Goal: Task Accomplishment & Management: Complete application form

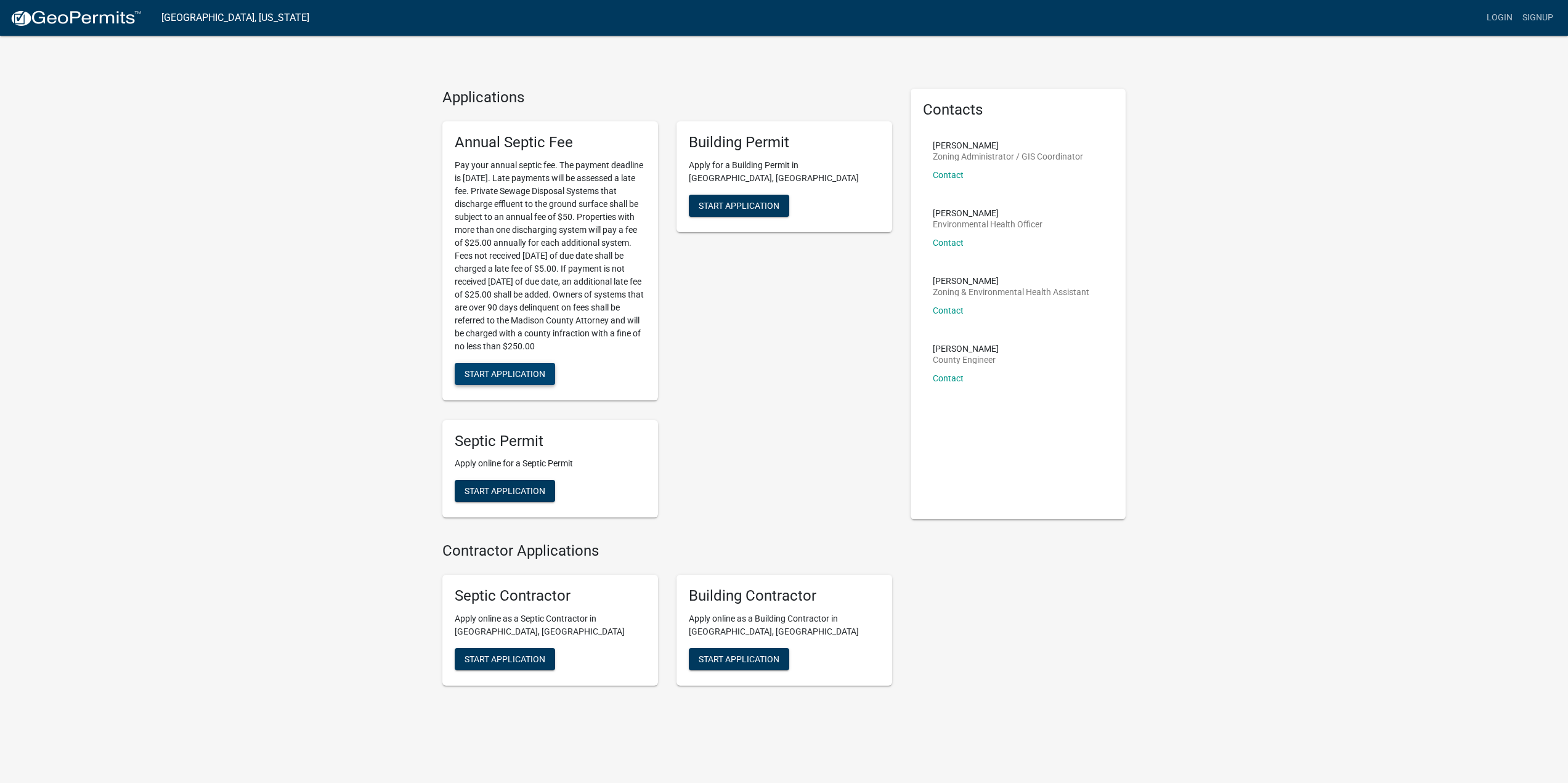
click at [503, 369] on span "Start Application" at bounding box center [505, 373] width 80 height 10
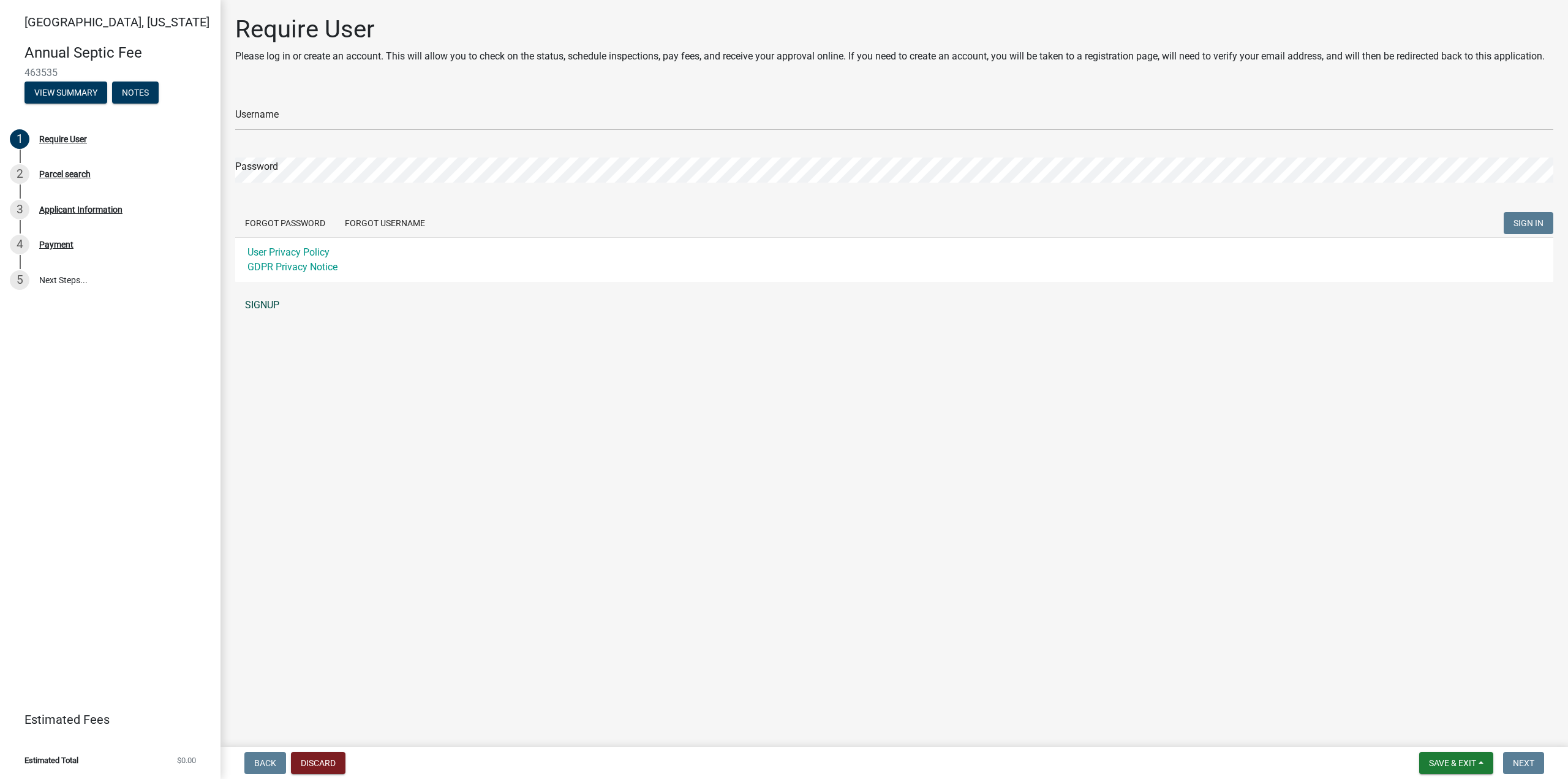
click at [262, 306] on link "SIGNUP" at bounding box center [894, 305] width 1318 height 25
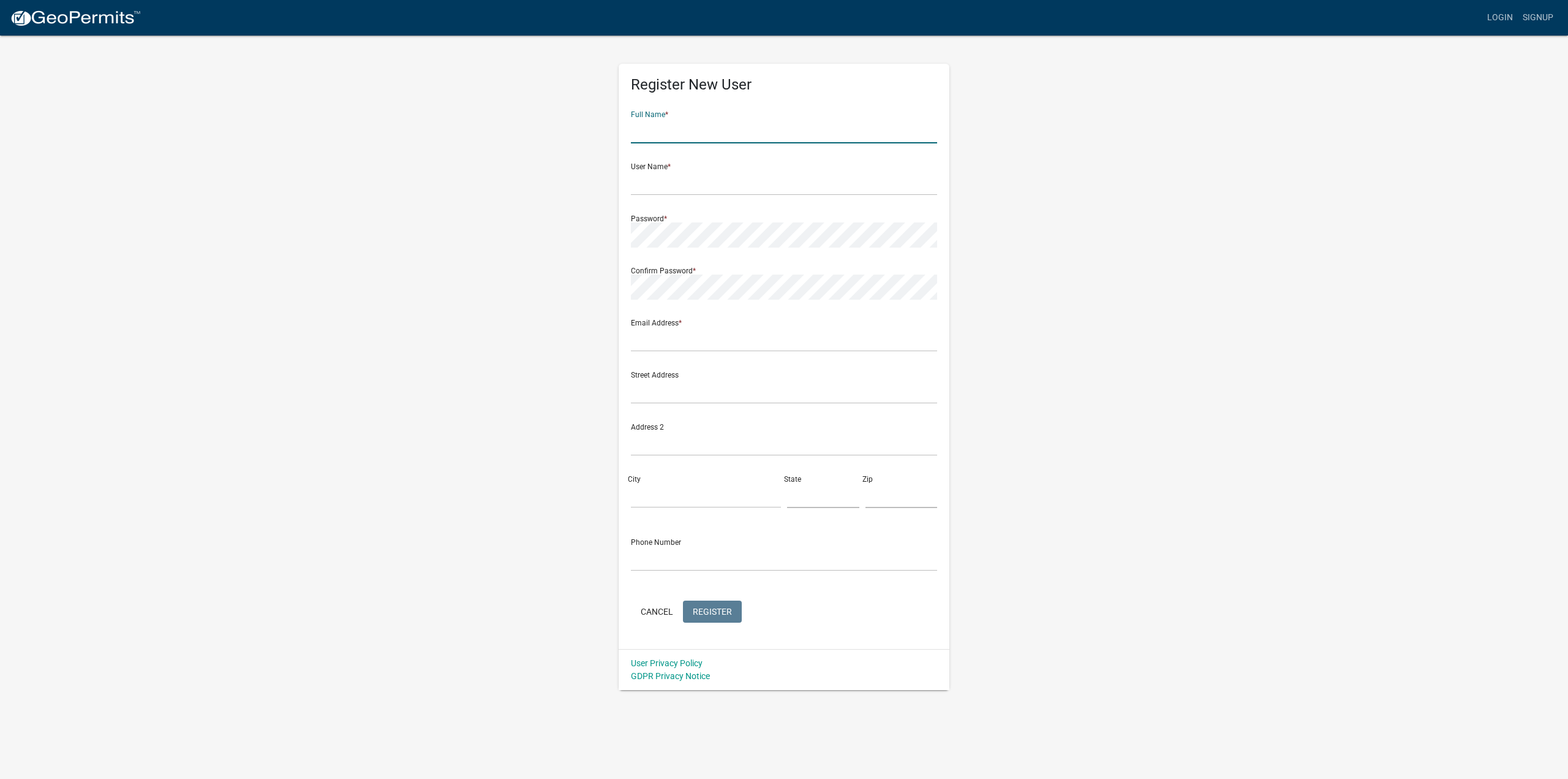
click at [690, 124] on input "text" at bounding box center [784, 131] width 306 height 25
type input "[PERSON_NAME]"
type input "[EMAIL_ADDRESS][DOMAIN_NAME]"
type input "[STREET_ADDRESS]"
type input "Saint Charles"
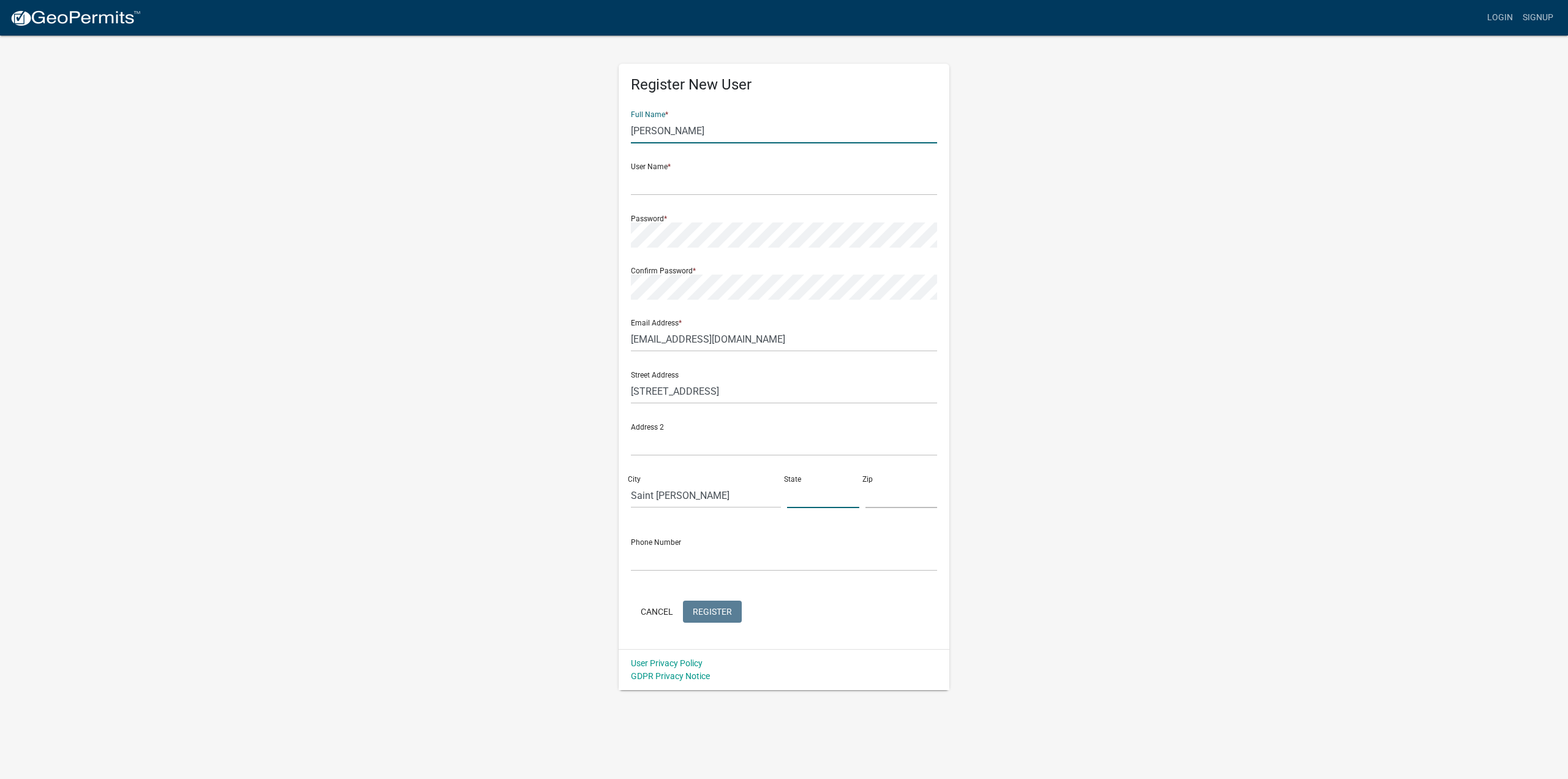
type input "Iowa"
type input "50240"
type input "9138273822"
click at [693, 180] on input "text" at bounding box center [784, 183] width 306 height 25
type input "bklepper89"
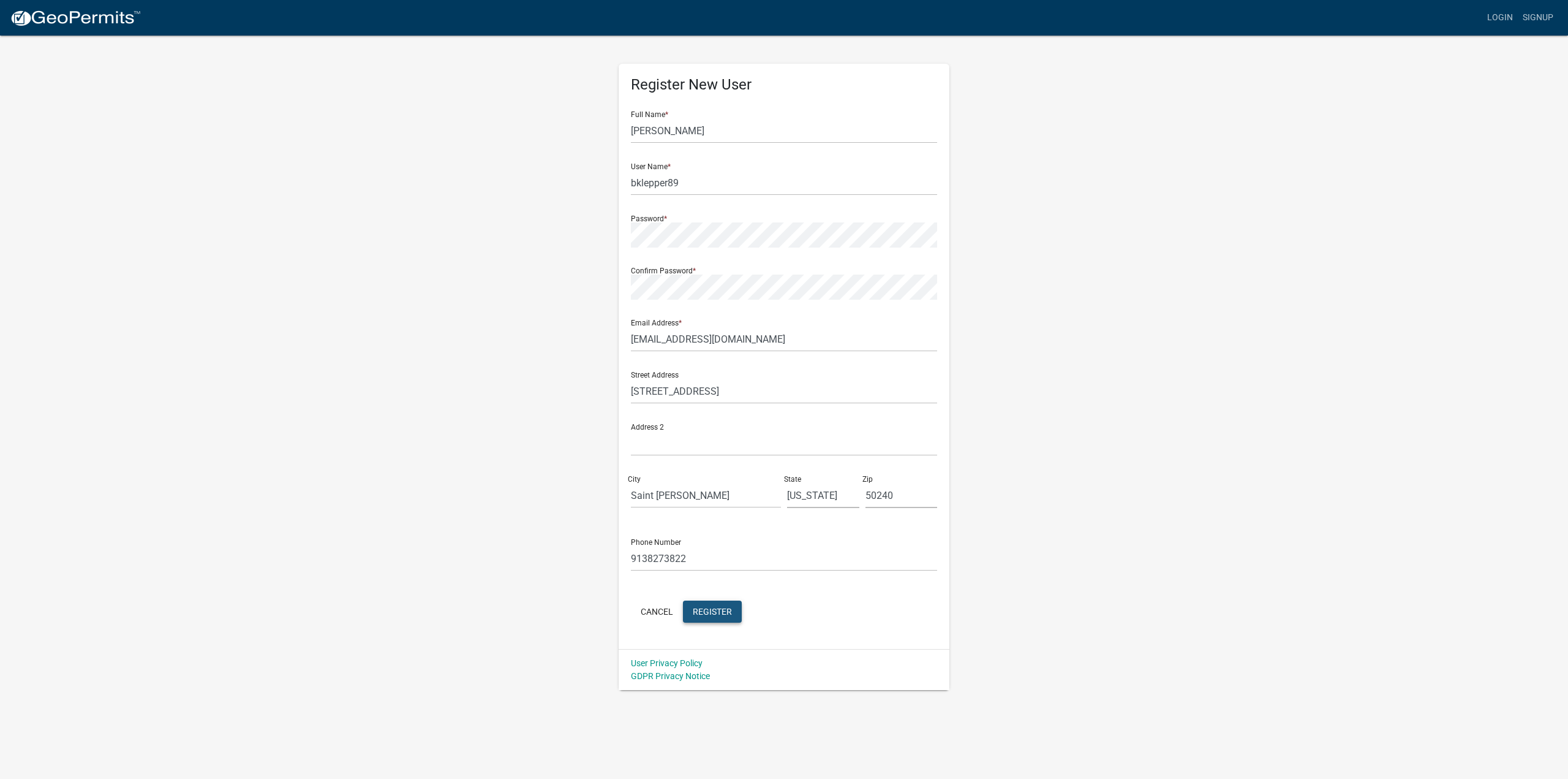
click at [716, 611] on span "Register" at bounding box center [712, 611] width 39 height 10
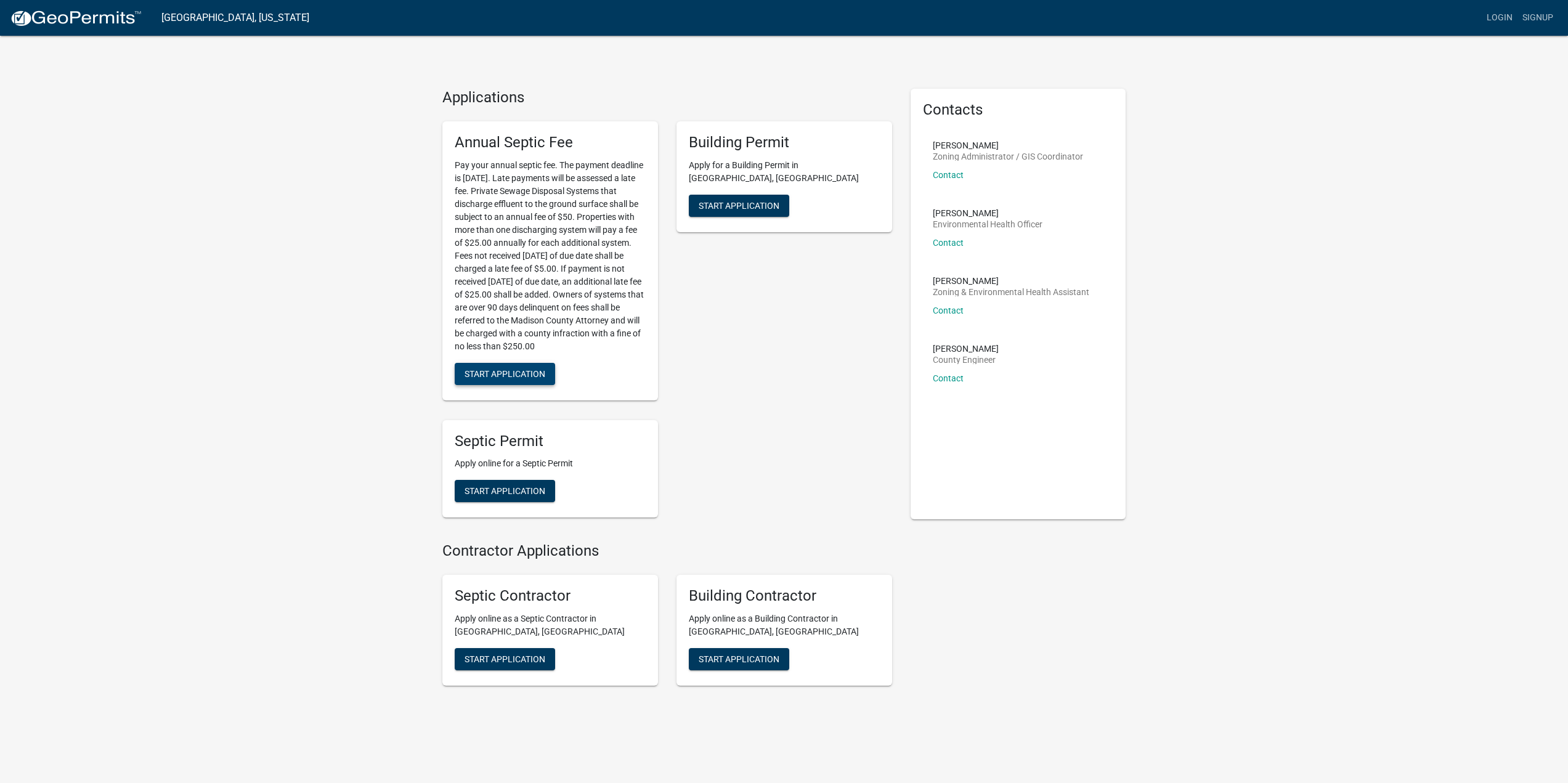
click at [528, 376] on span "Start Application" at bounding box center [505, 373] width 80 height 10
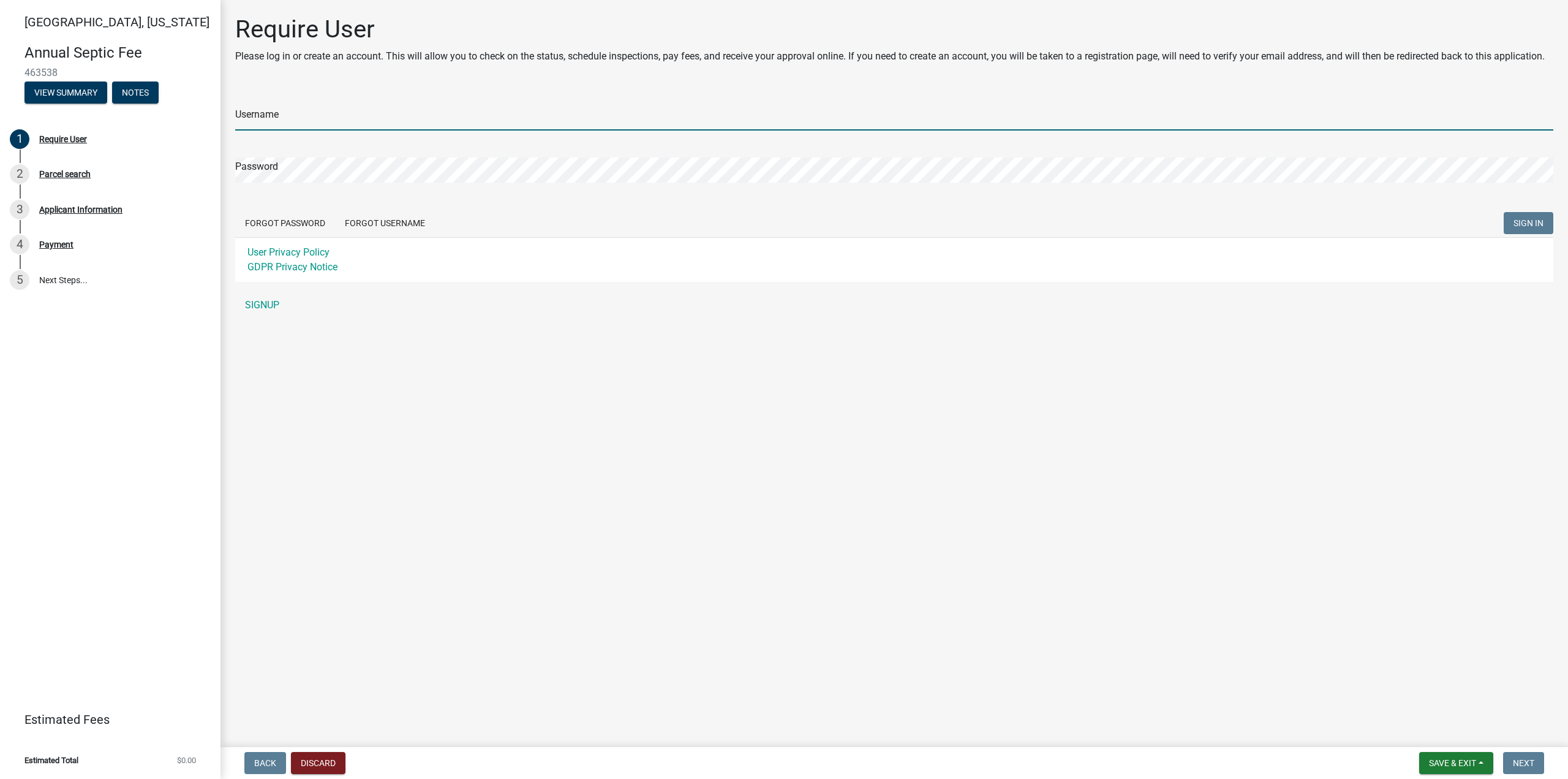
type input "bklepper89"
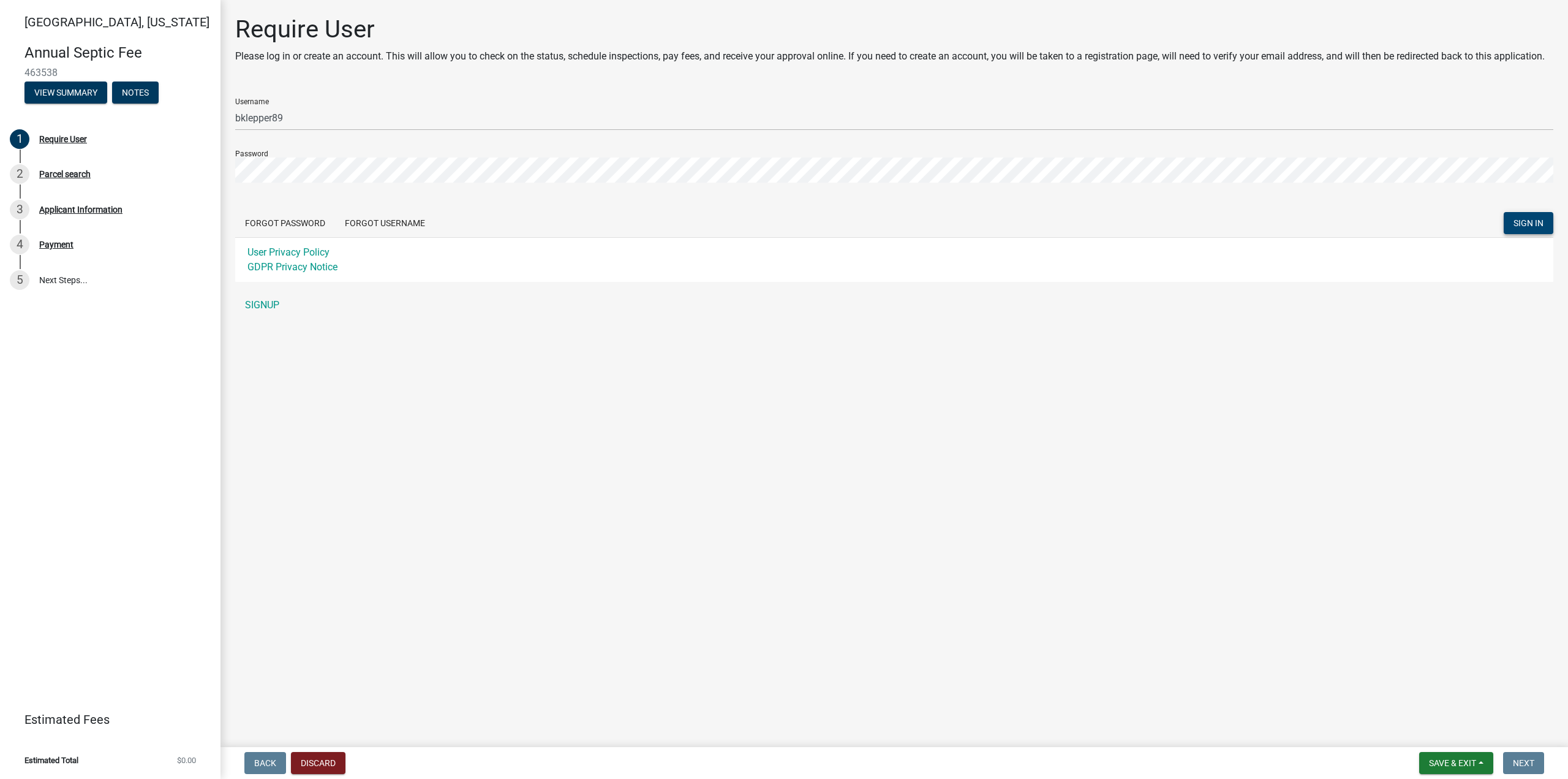
click at [1532, 221] on span "SIGN IN" at bounding box center [1528, 223] width 30 height 10
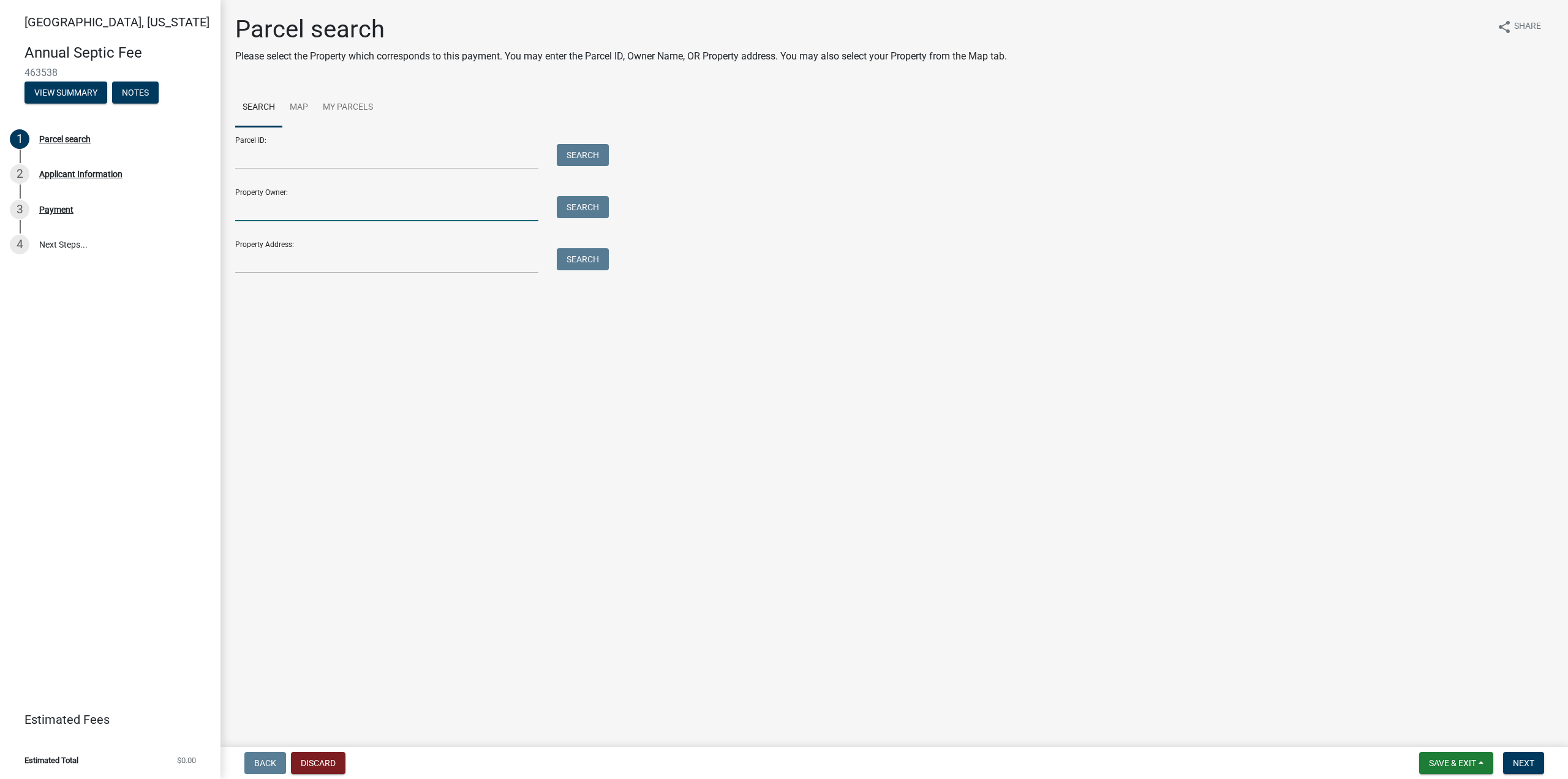
click at [387, 213] on input "Property Owner:" at bounding box center [387, 208] width 303 height 25
type input "[PERSON_NAME]"
click at [590, 208] on button "Search" at bounding box center [583, 207] width 52 height 22
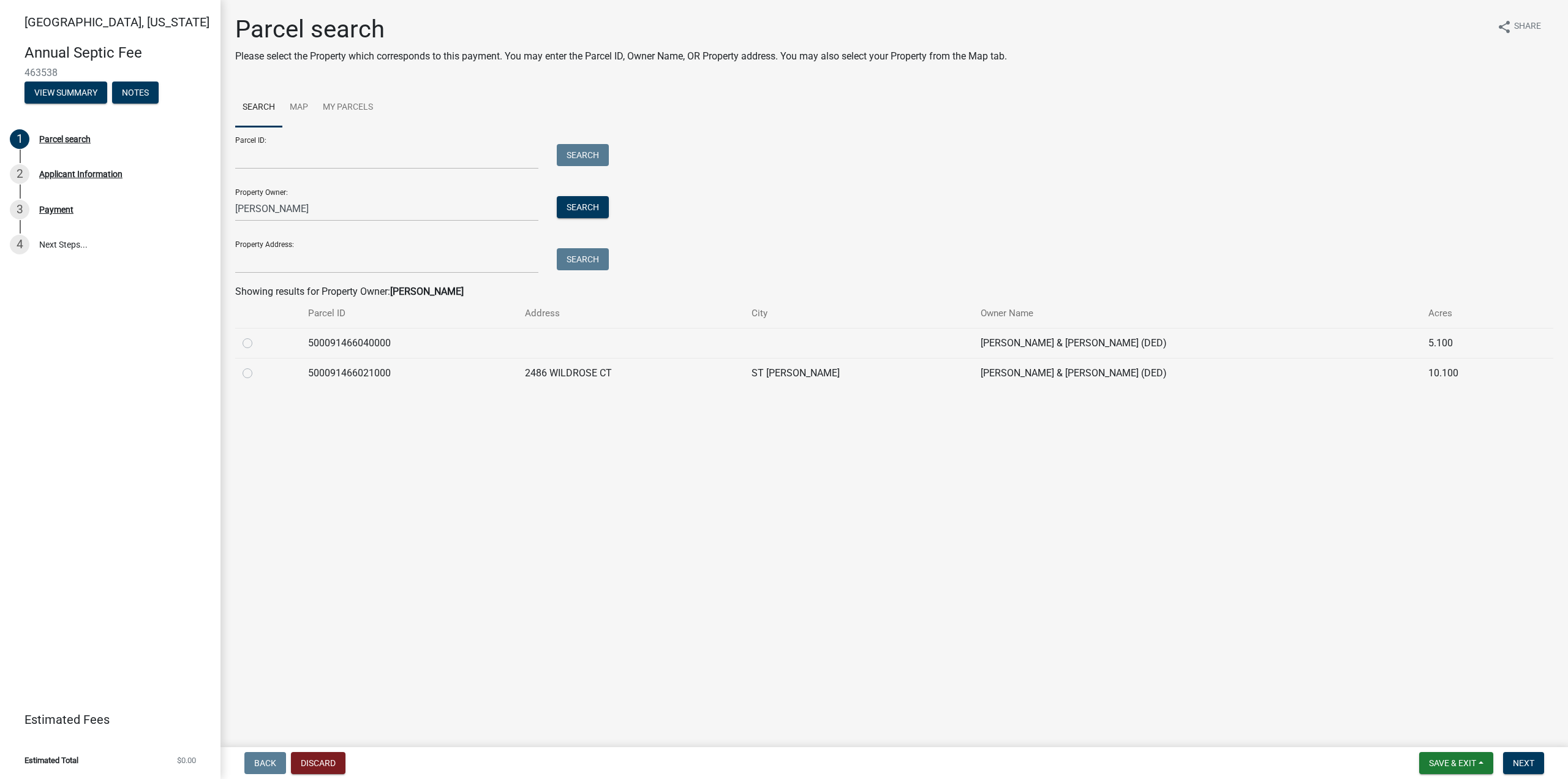
click at [257, 336] on label at bounding box center [257, 336] width 0 height 0
click at [257, 344] on input "radio" at bounding box center [261, 340] width 8 height 8
radio input "true"
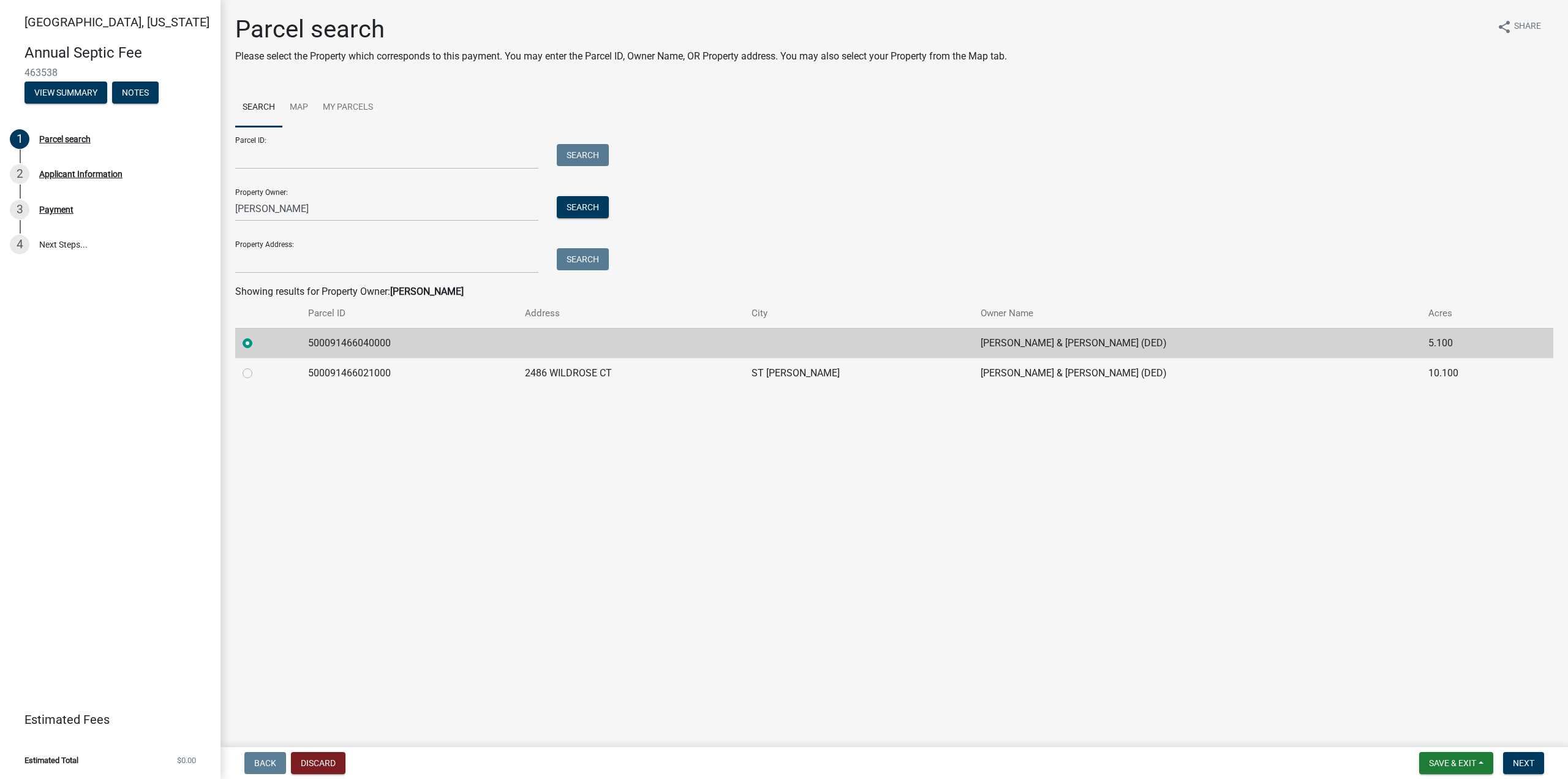
click at [257, 366] on label at bounding box center [257, 366] width 0 height 0
click at [257, 372] on input "radio" at bounding box center [261, 370] width 8 height 8
radio input "true"
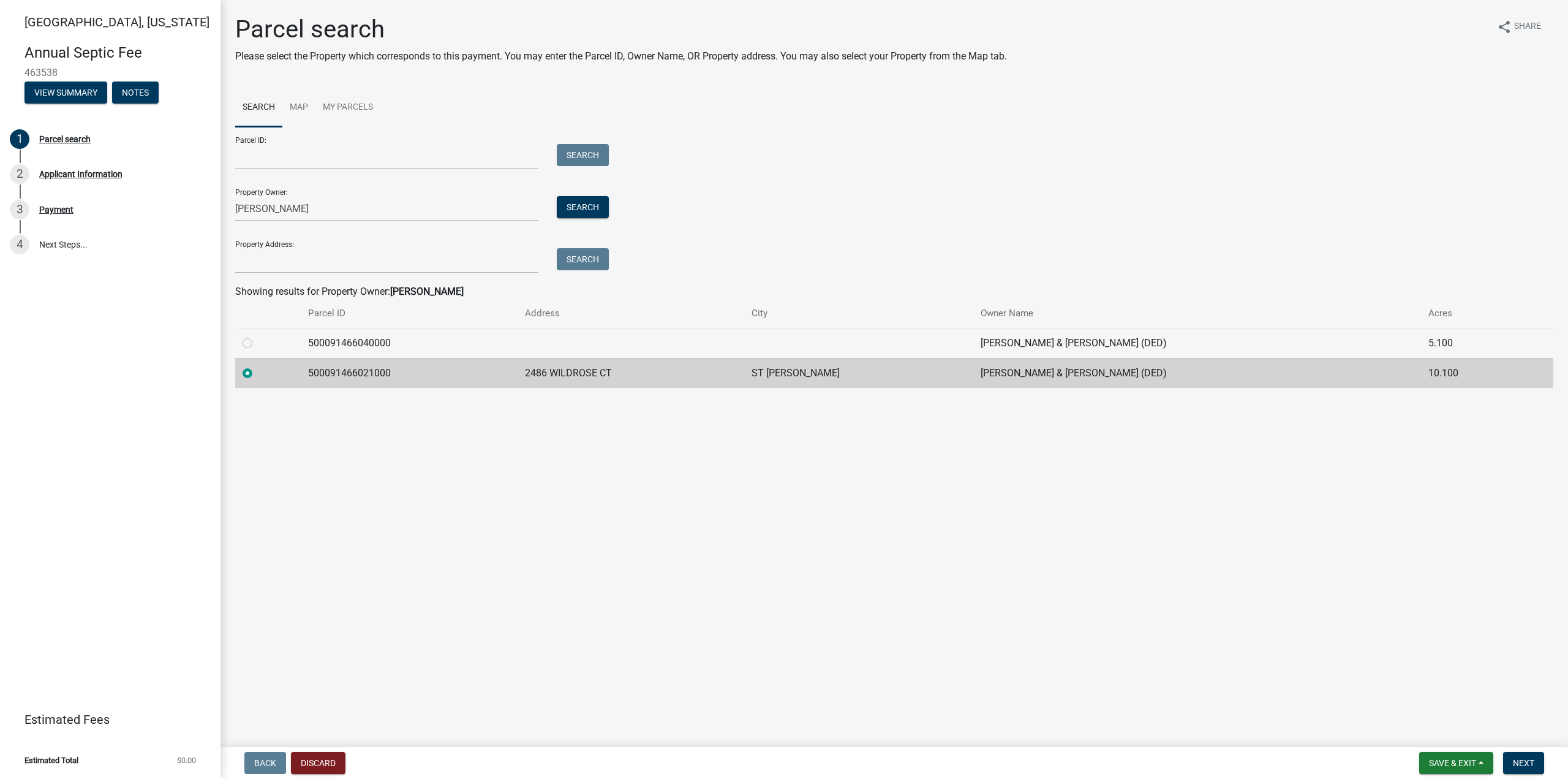
click at [257, 336] on label at bounding box center [257, 336] width 0 height 0
click at [257, 344] on input "radio" at bounding box center [261, 340] width 8 height 8
radio input "true"
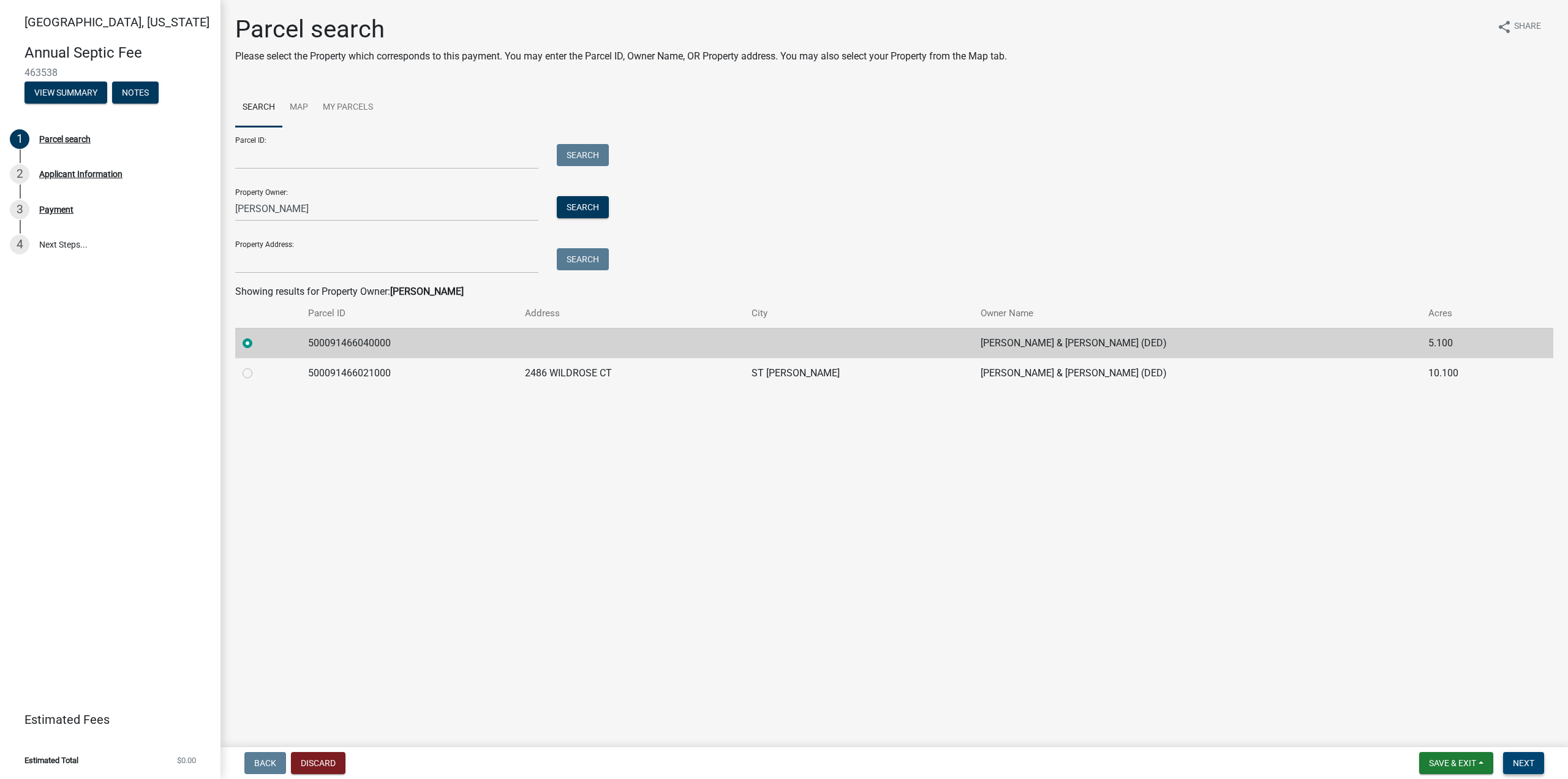
click at [1520, 758] on span "Next" at bounding box center [1524, 763] width 22 height 10
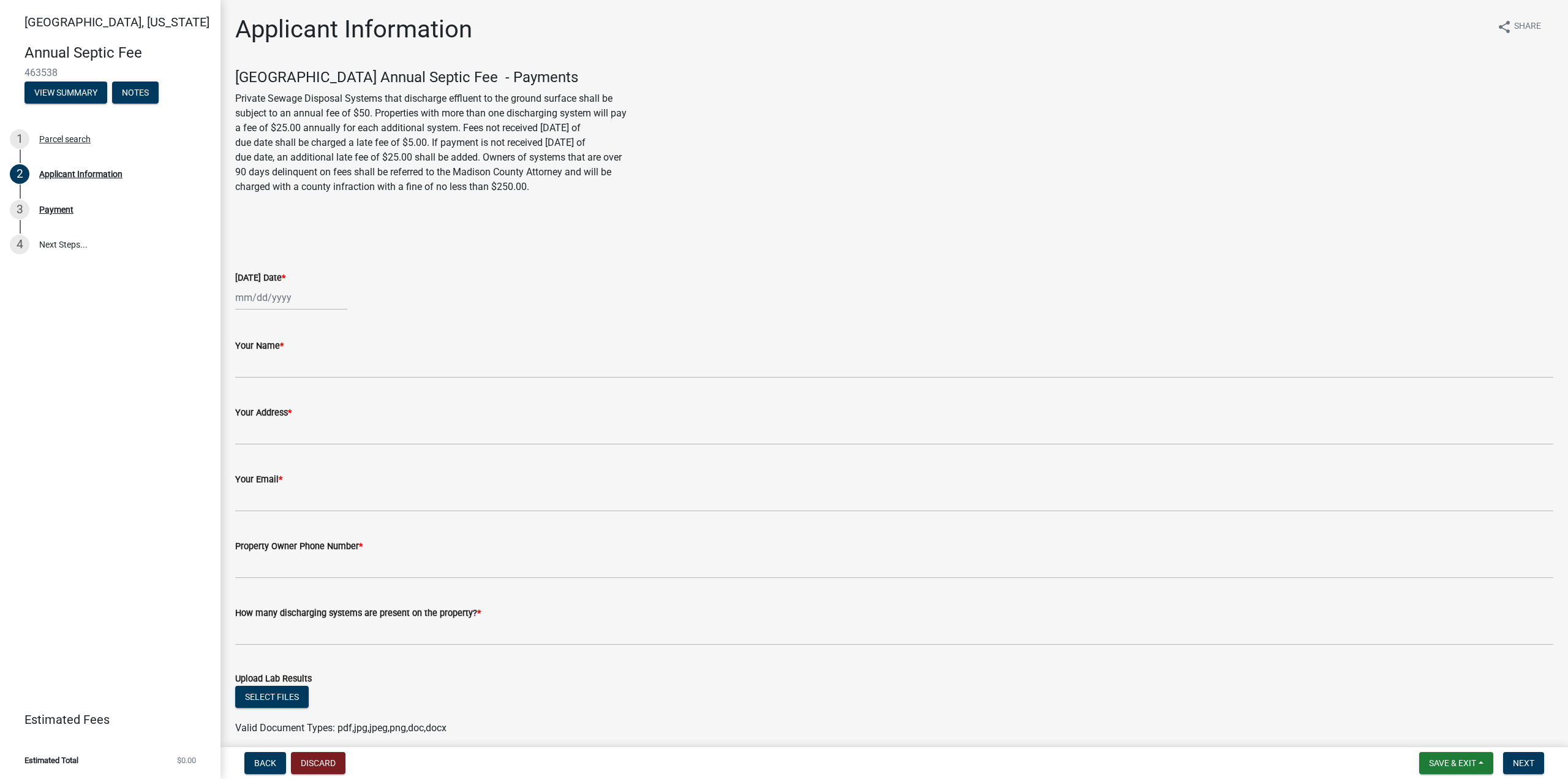
click at [593, 303] on div at bounding box center [894, 298] width 1318 height 25
select select "8"
select select "2025"
click at [238, 299] on div "Jan Feb Mar Apr May Jun Jul Aug Sep Oct Nov Dec 1525 1526 1527 1528 1529 1530 1…" at bounding box center [291, 298] width 112 height 25
click at [285, 402] on div "13" at bounding box center [287, 402] width 20 height 20
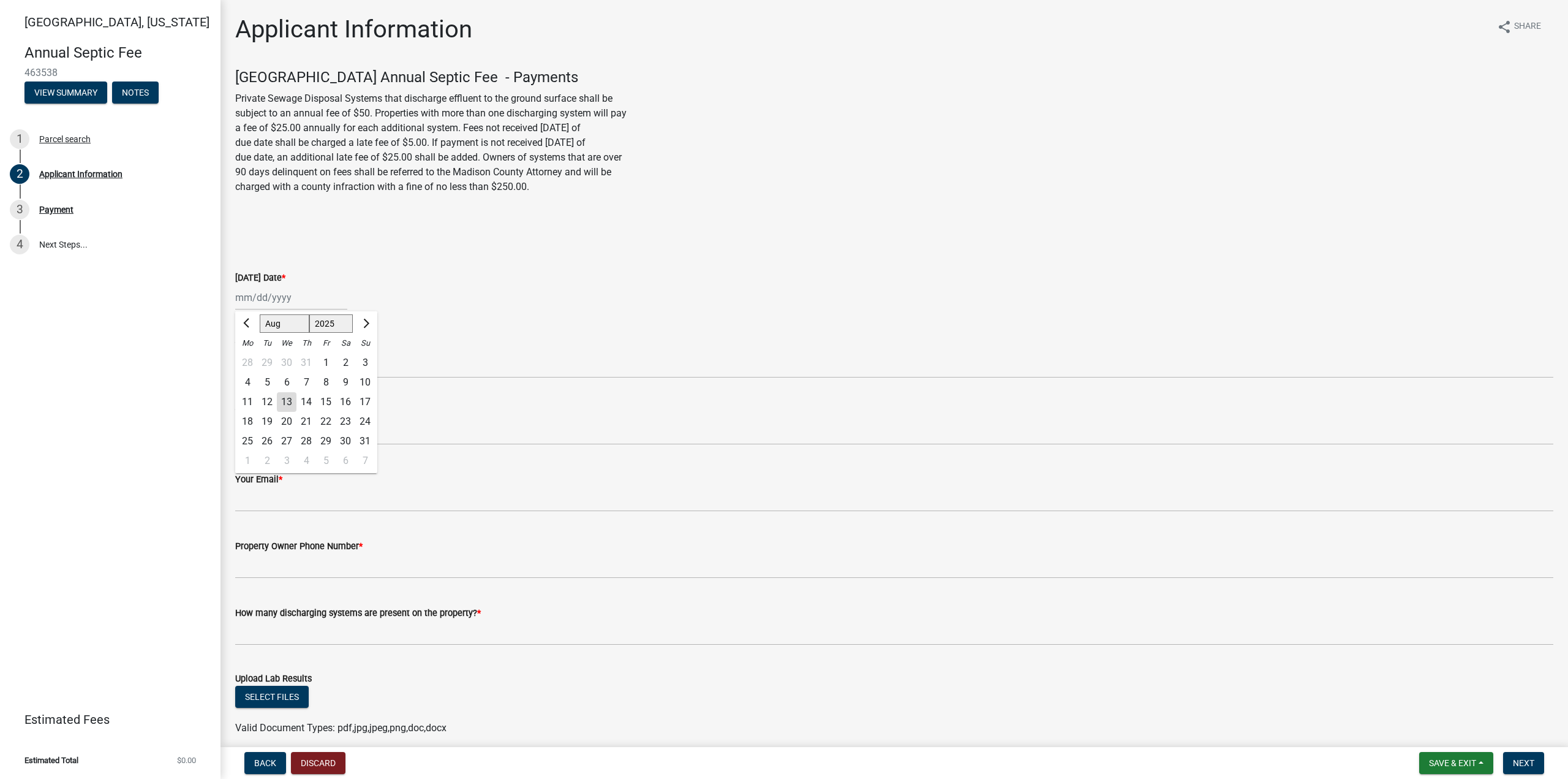
type input "[DATE]"
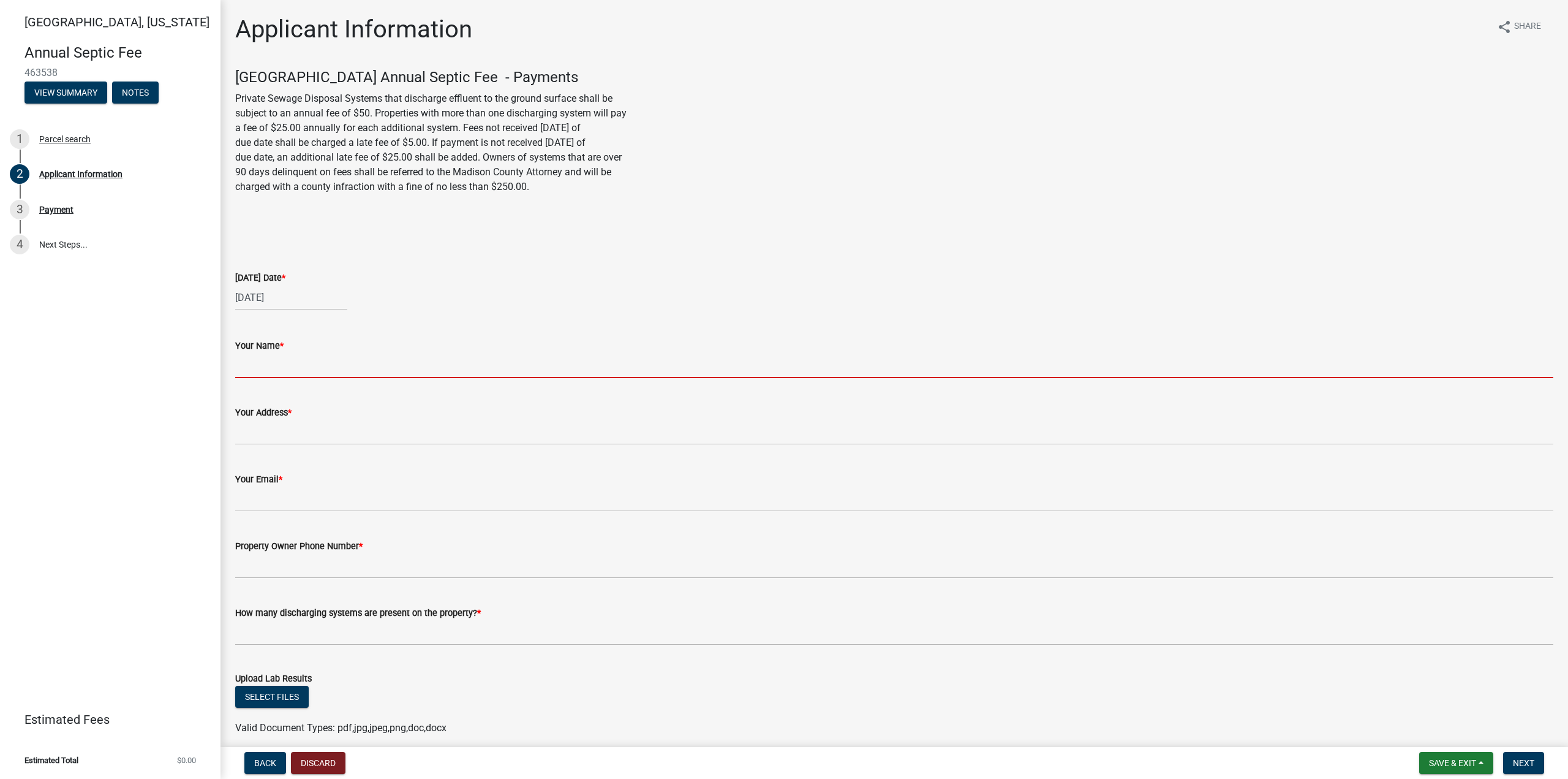
click at [357, 359] on input "Your Name *" at bounding box center [894, 365] width 1318 height 25
click at [294, 361] on input "Your Name *" at bounding box center [894, 365] width 1318 height 25
type input "[PERSON_NAME]"
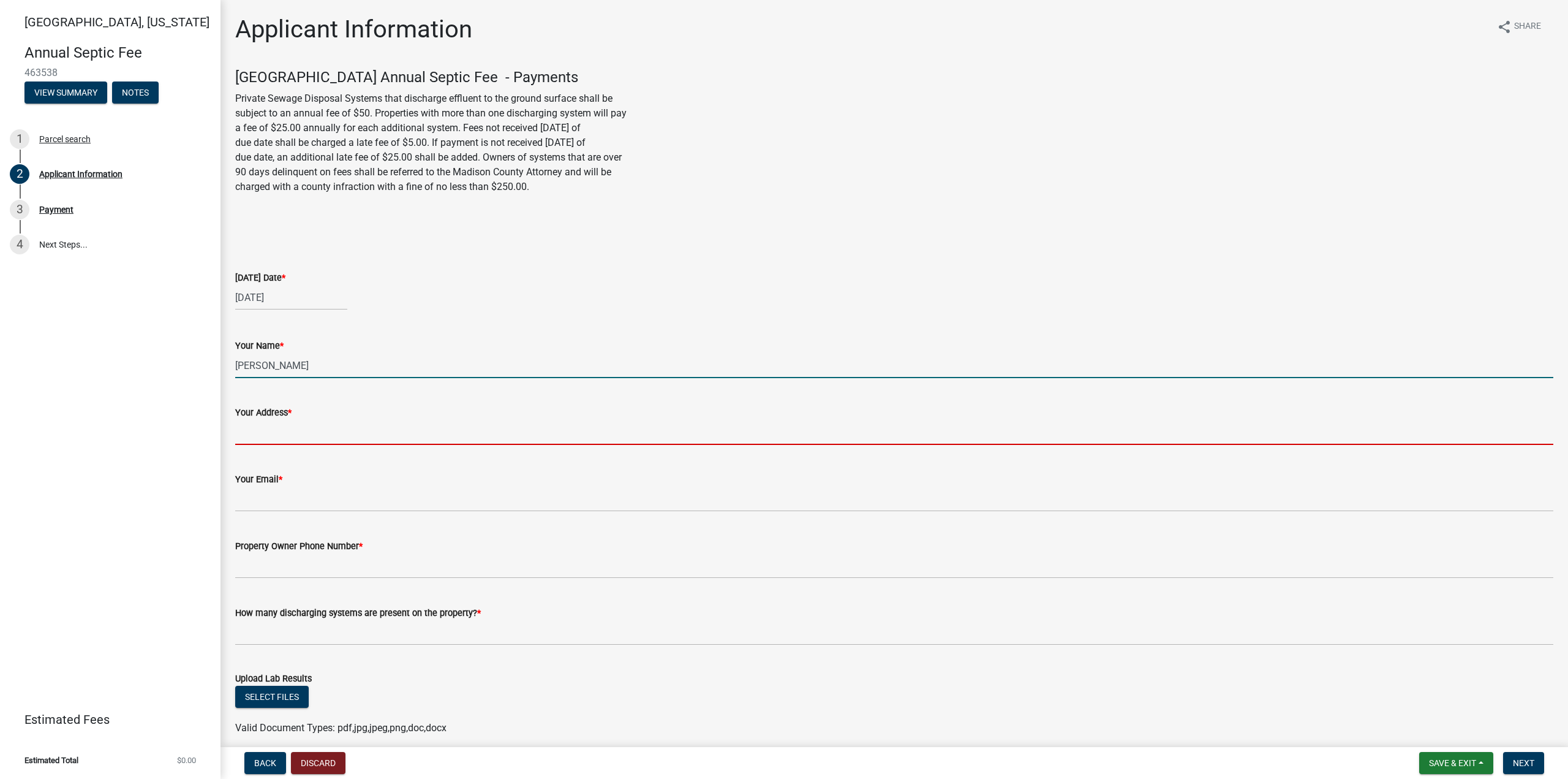
type input "[STREET_ADDRESS]"
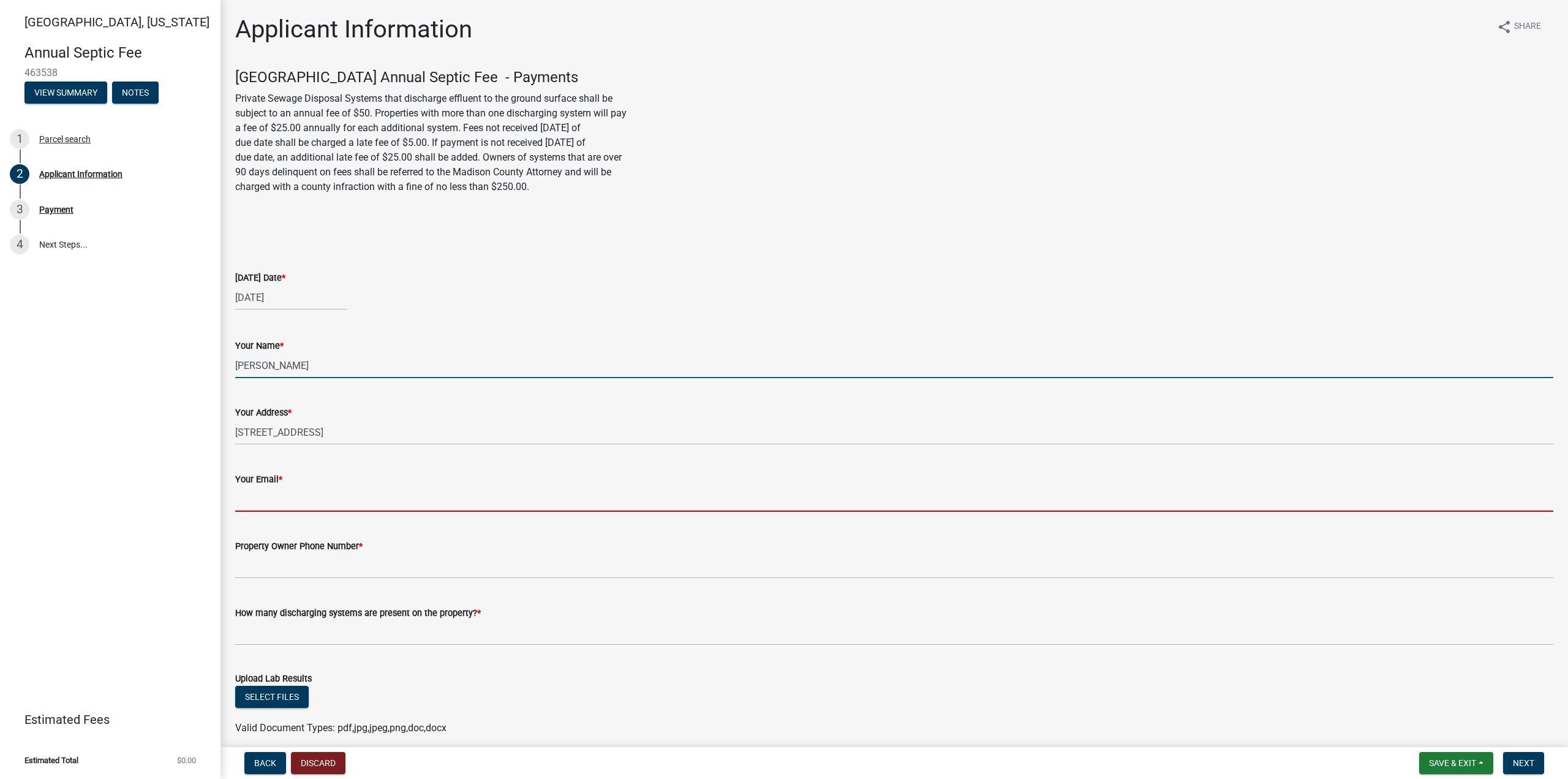
type input "[EMAIL_ADDRESS][DOMAIN_NAME]"
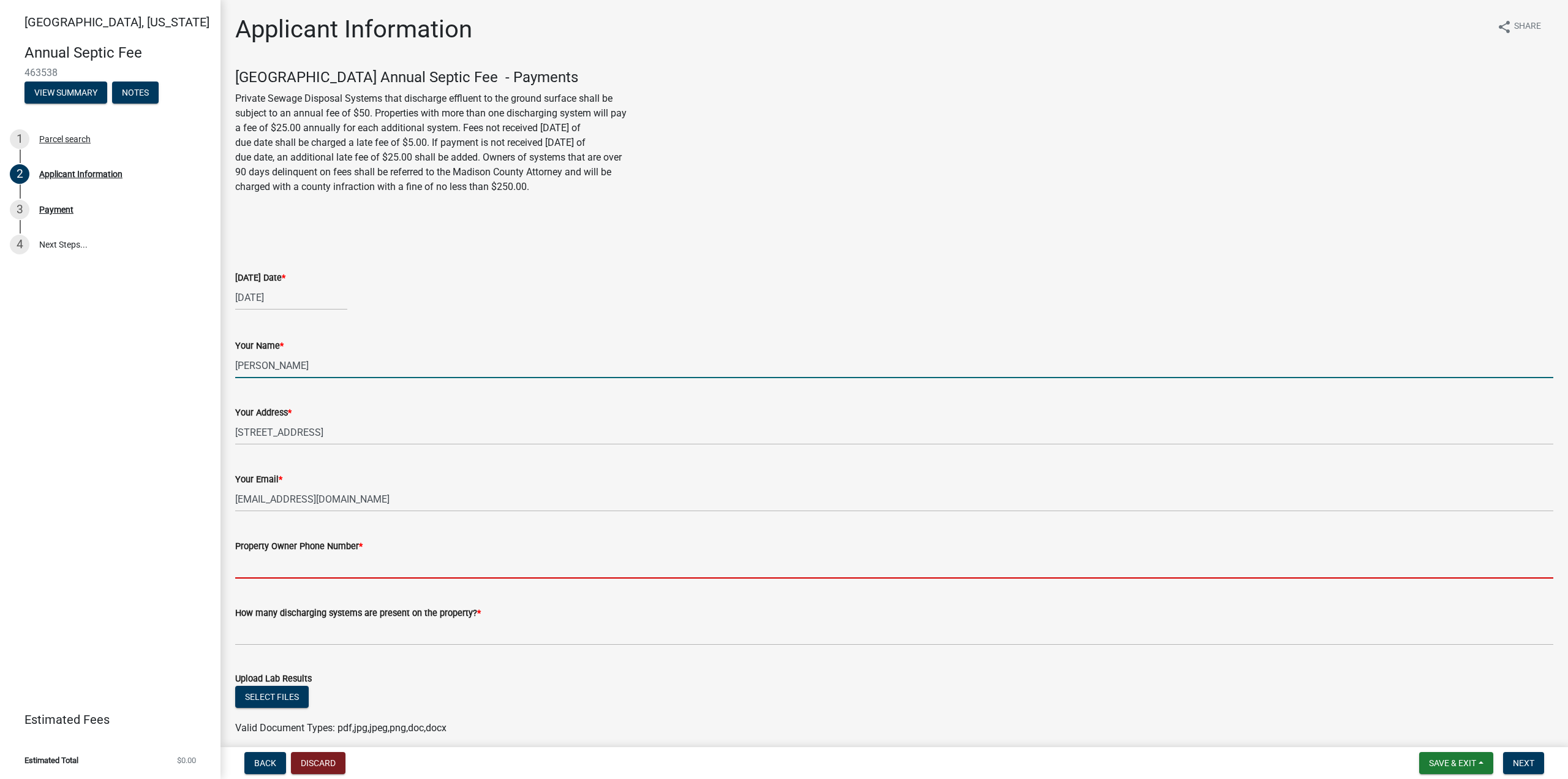
type input "9138273822"
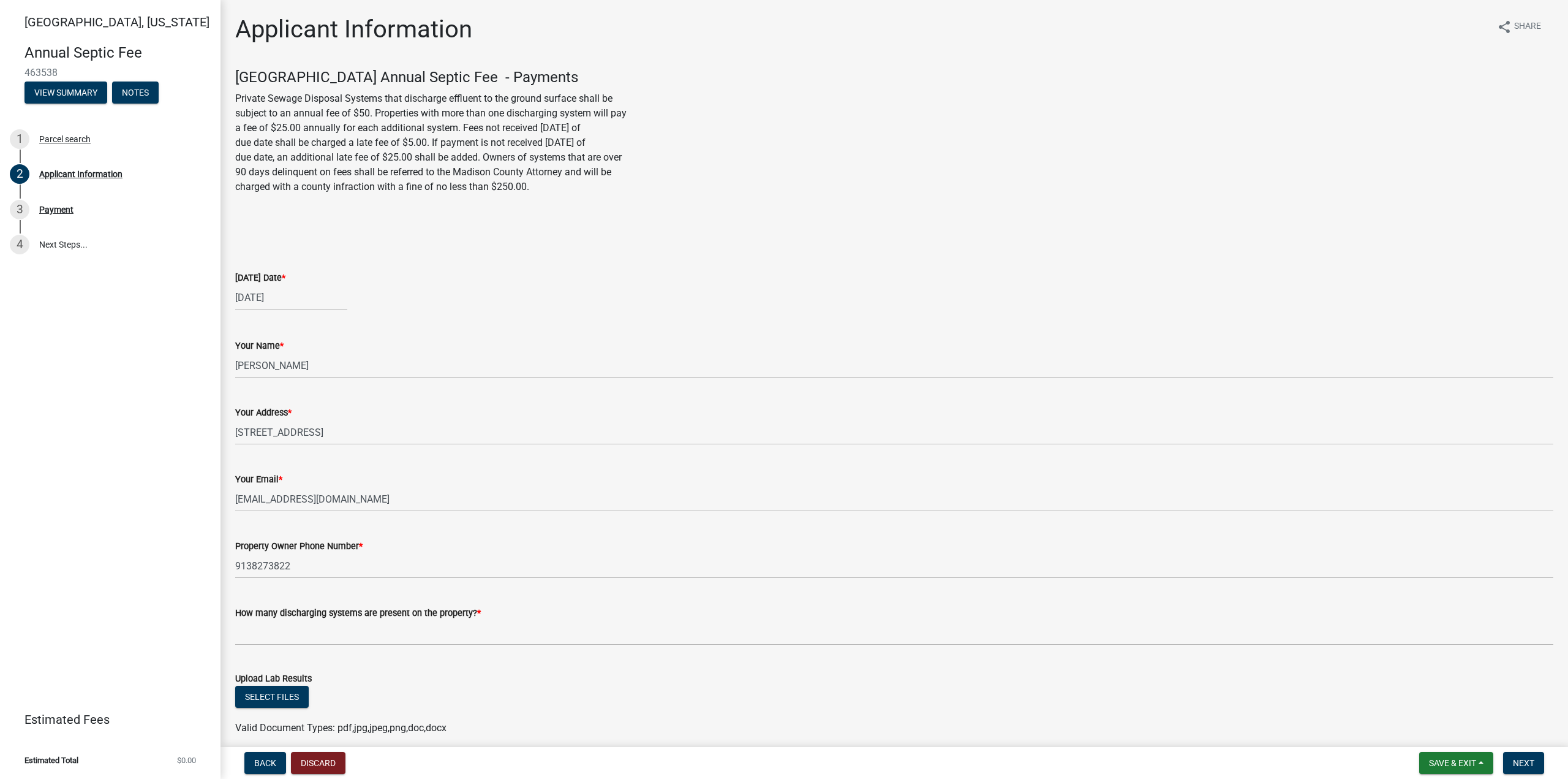
click at [527, 300] on div "[DATE]" at bounding box center [894, 298] width 1318 height 25
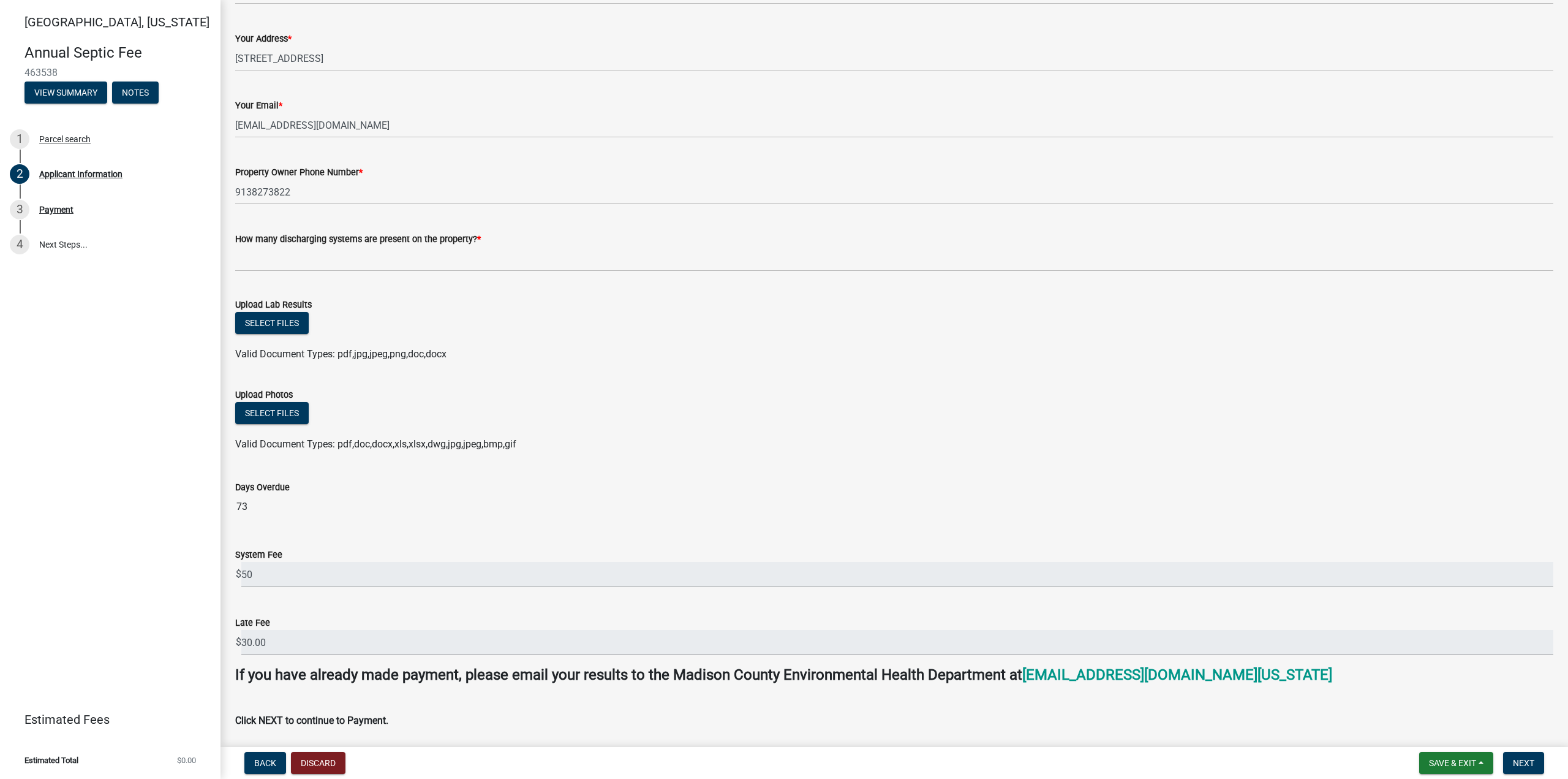
scroll to position [418, 0]
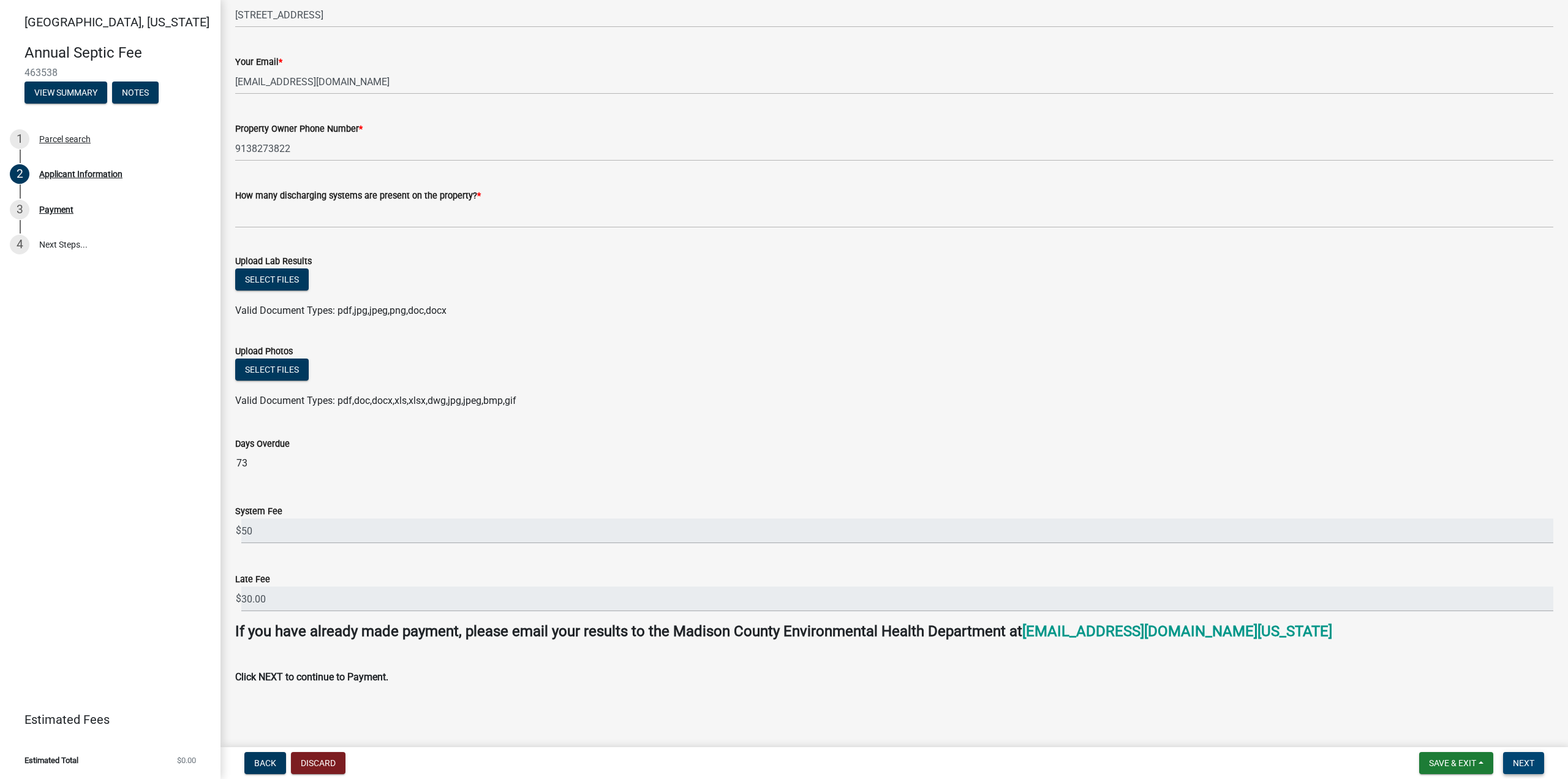
click at [1527, 762] on span "Next" at bounding box center [1524, 763] width 22 height 10
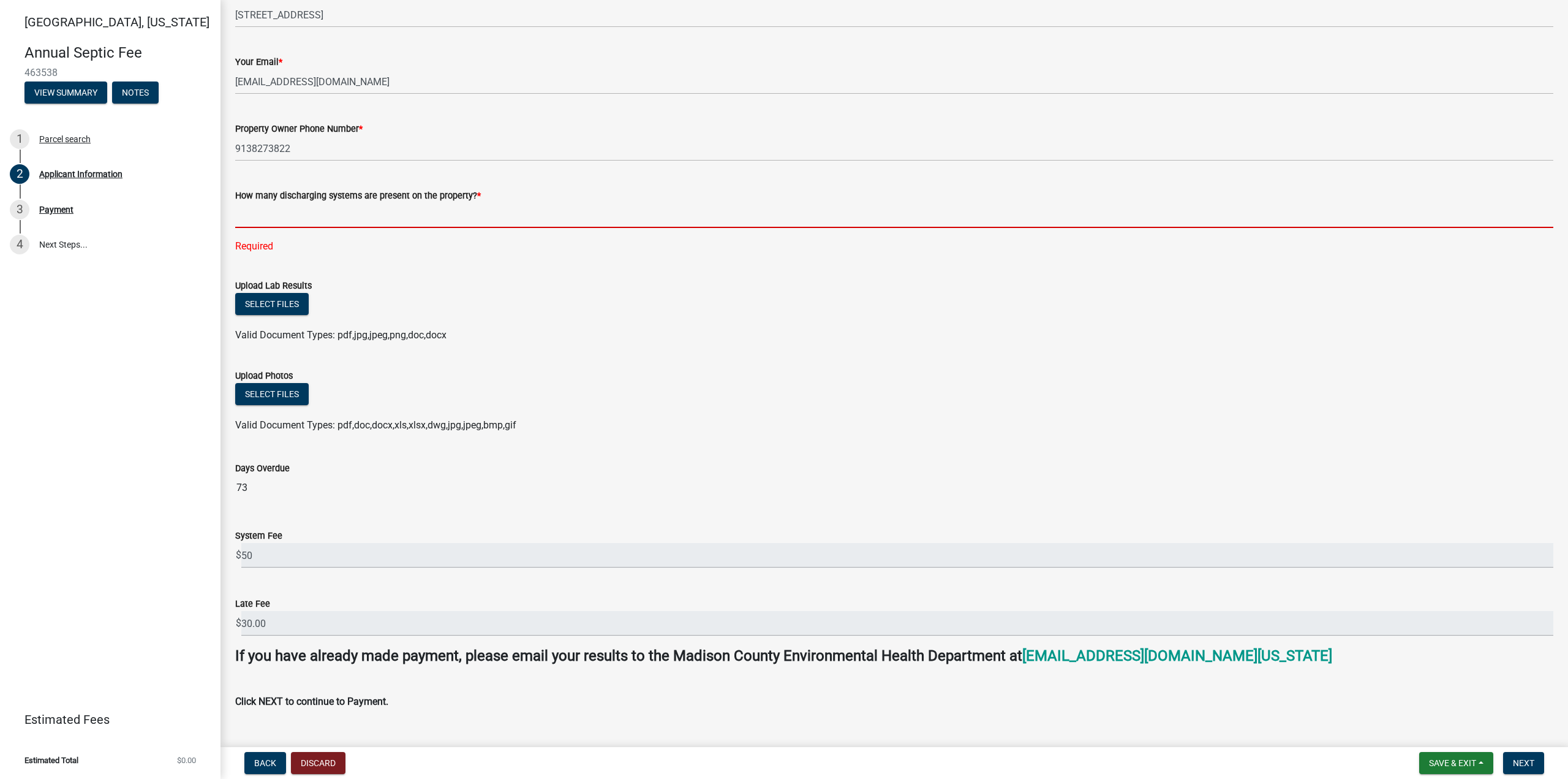
click at [334, 213] on input "text" at bounding box center [894, 215] width 1318 height 25
type input "1"
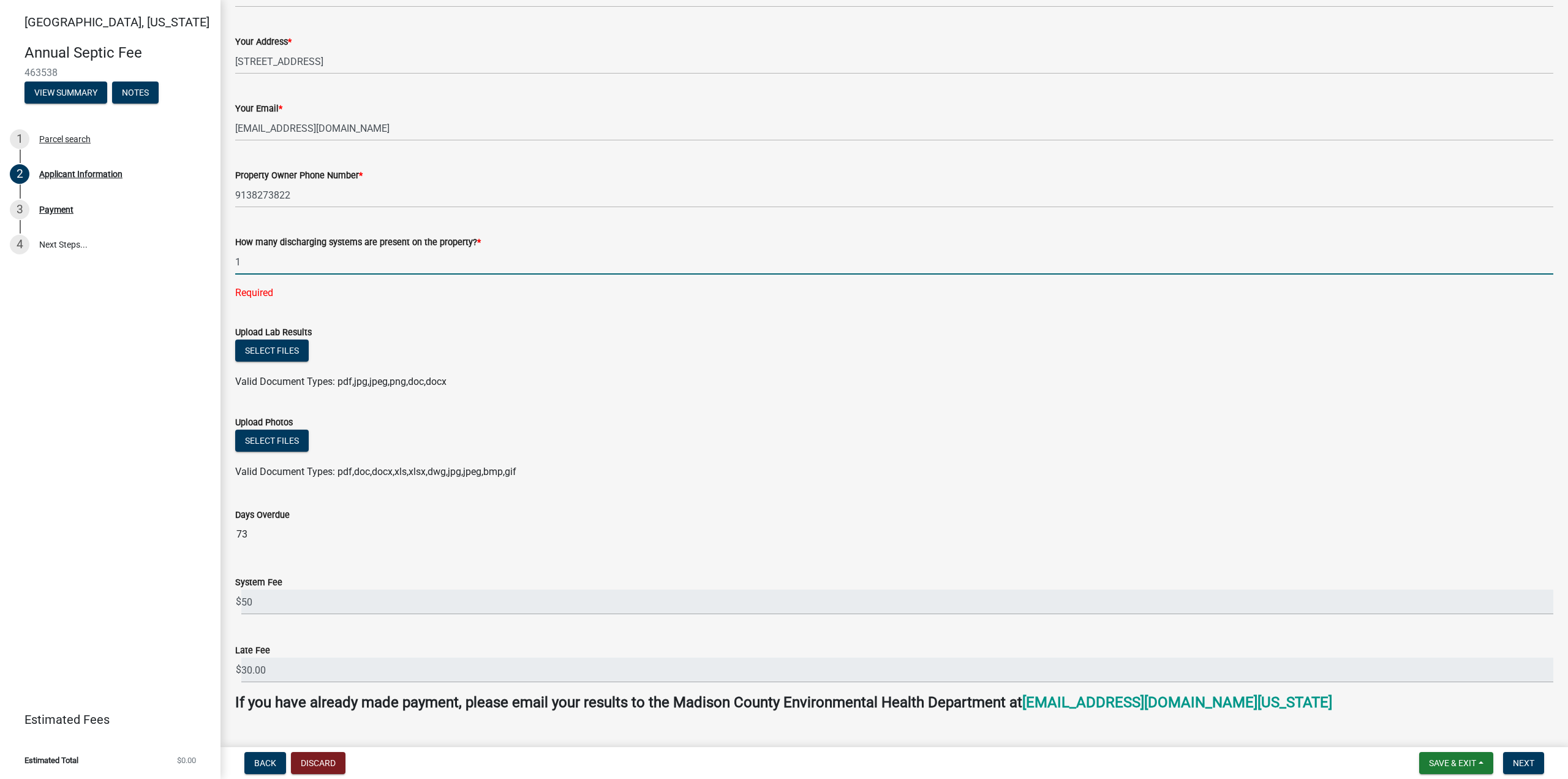
click at [572, 268] on wm-data-entity-input-list "Madison County Annual Septic Fee - Payments Private Sewage Disposal Systems tha…" at bounding box center [894, 231] width 1318 height 1067
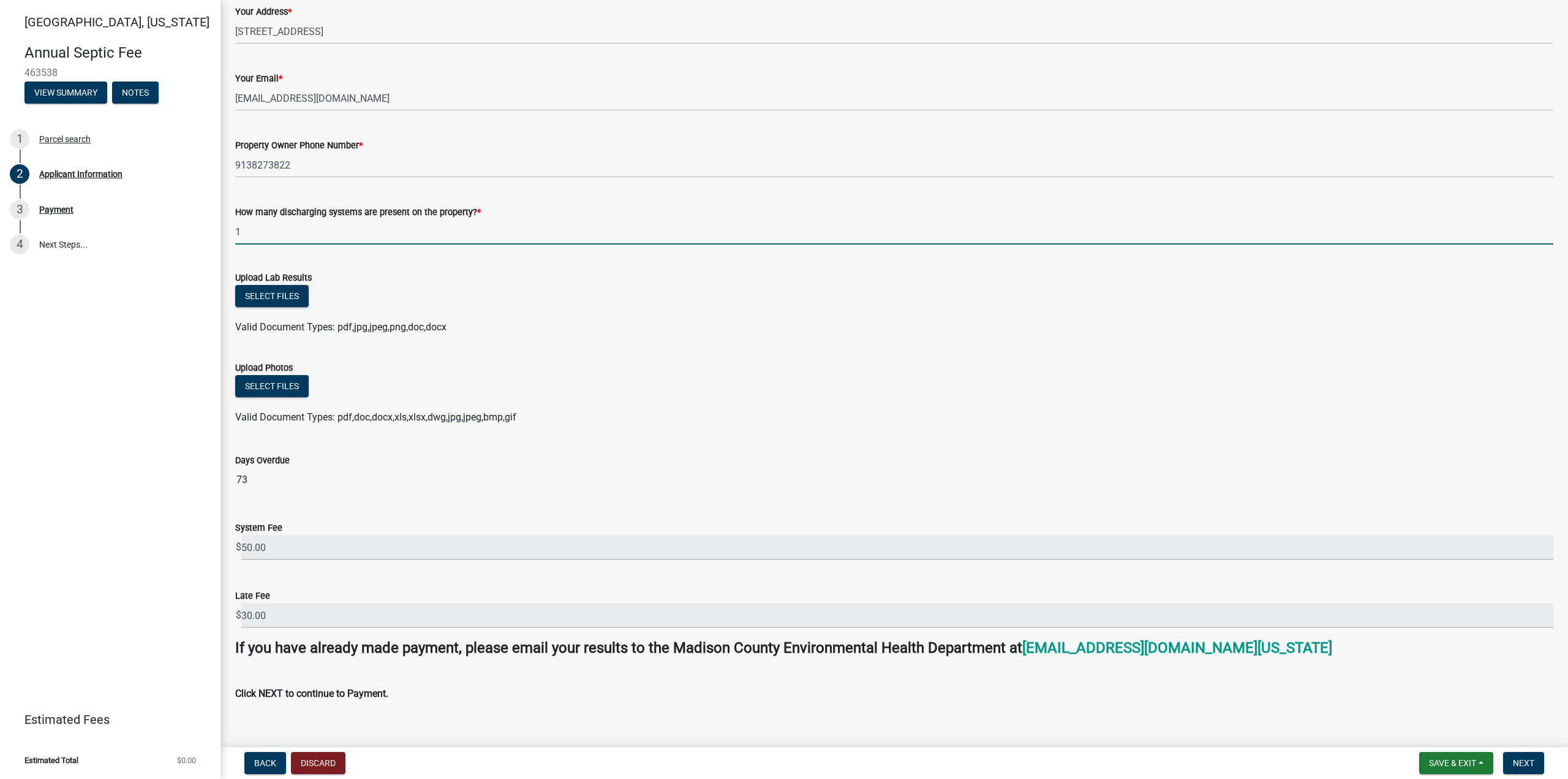
scroll to position [418, 0]
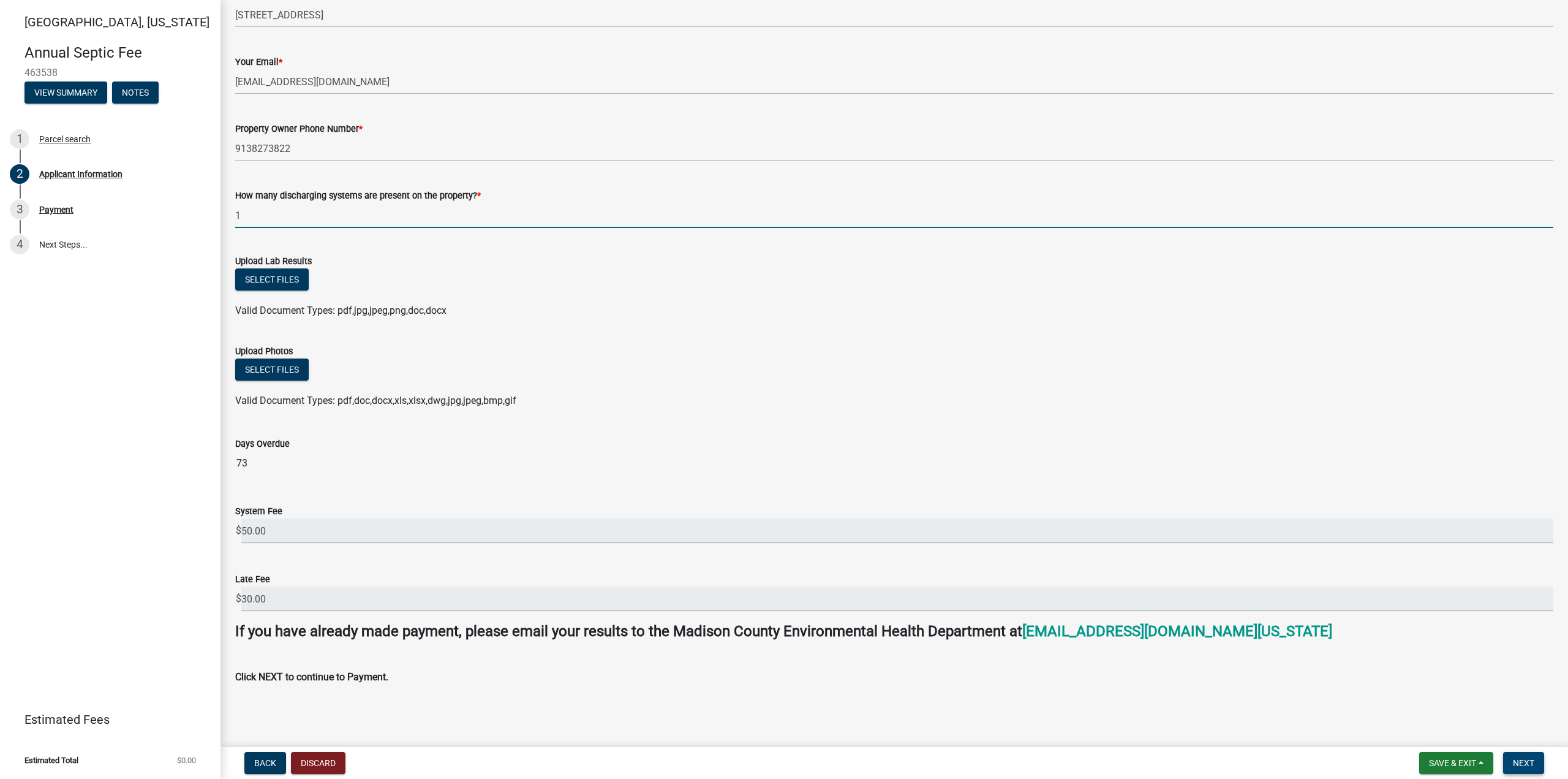
click at [1522, 761] on span "Next" at bounding box center [1524, 763] width 22 height 10
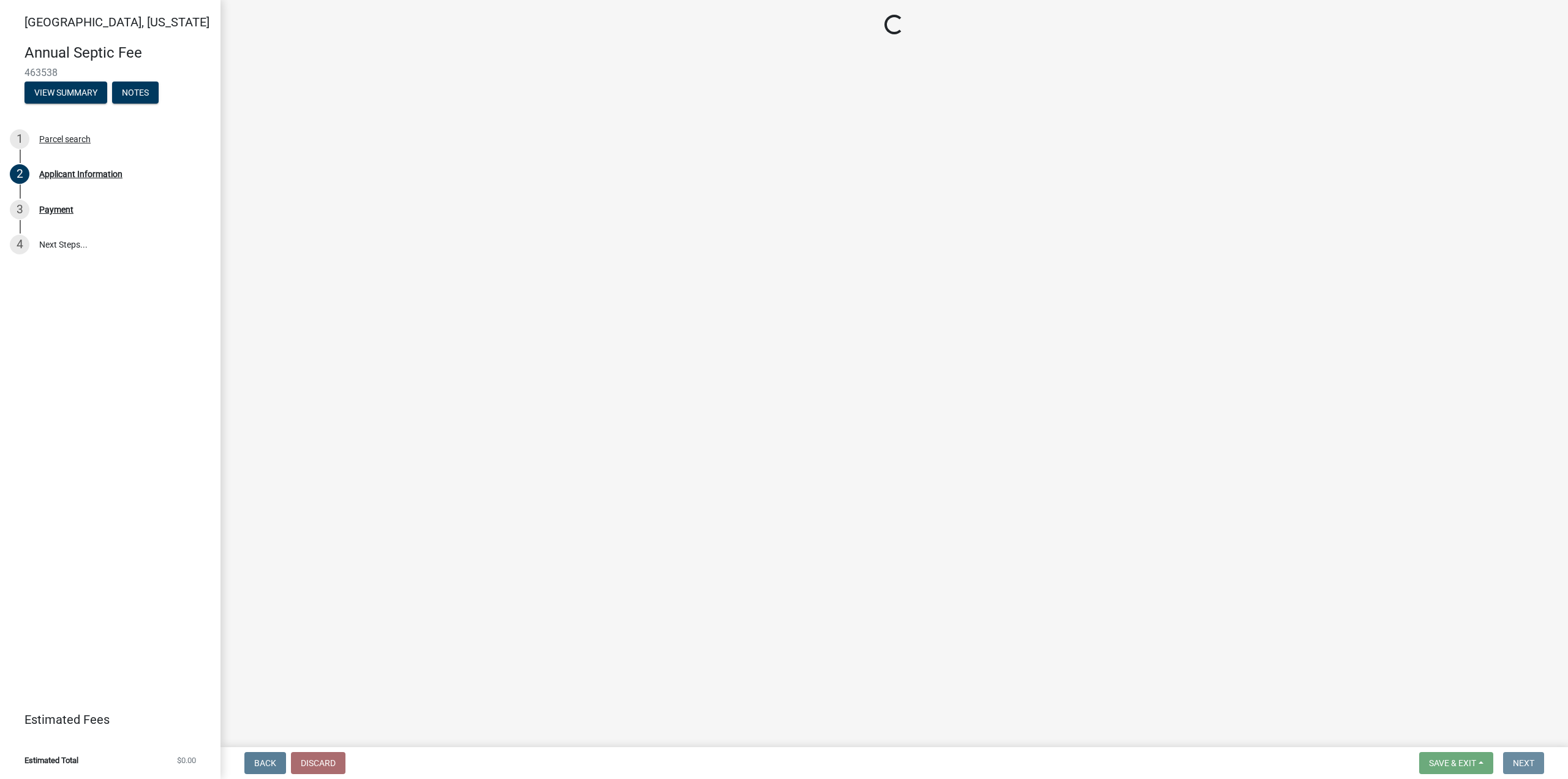
scroll to position [0, 0]
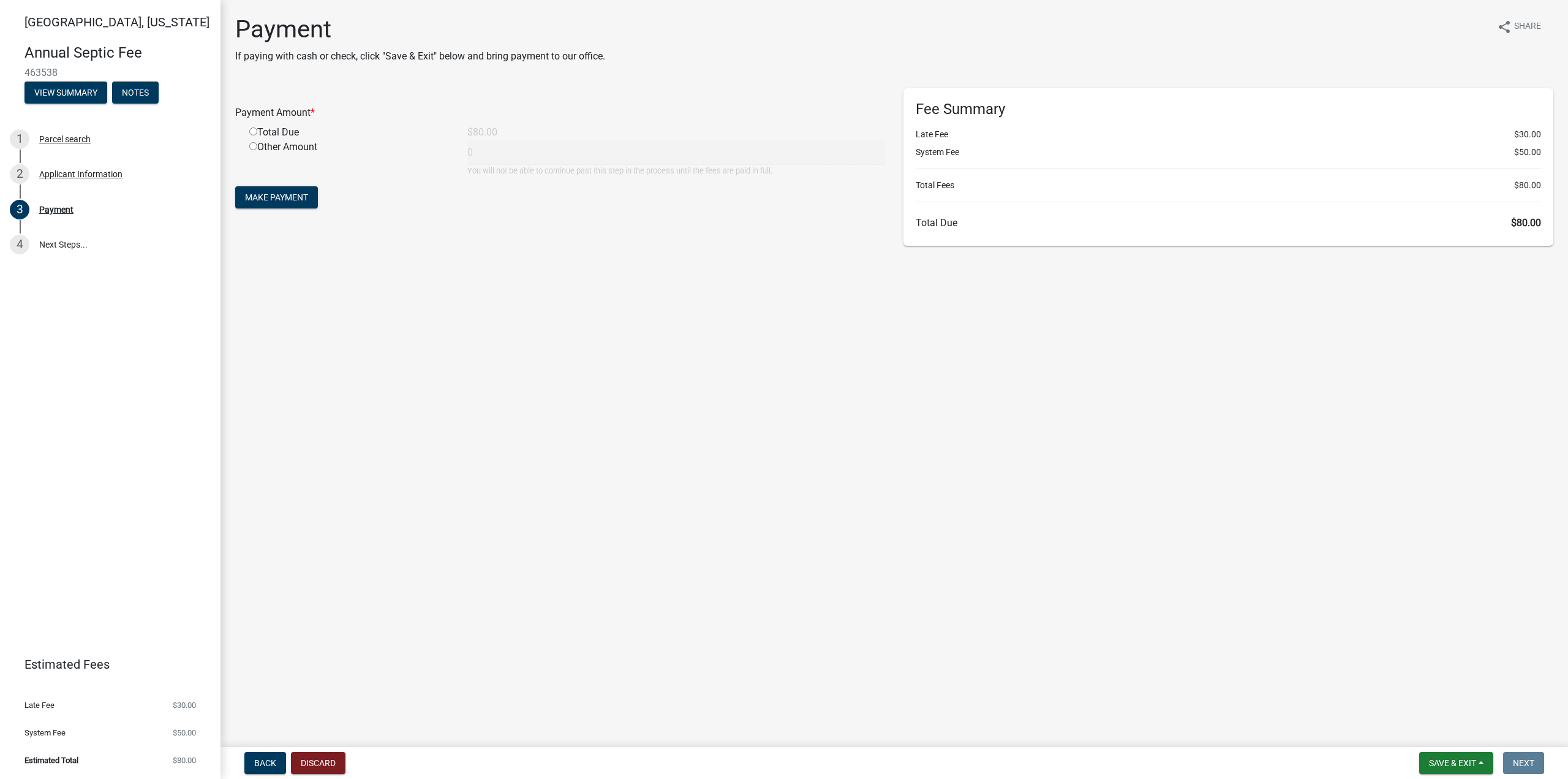
click at [252, 131] on input "radio" at bounding box center [253, 131] width 8 height 8
radio input "true"
type input "80"
click at [279, 195] on span "Make Payment" at bounding box center [277, 197] width 63 height 10
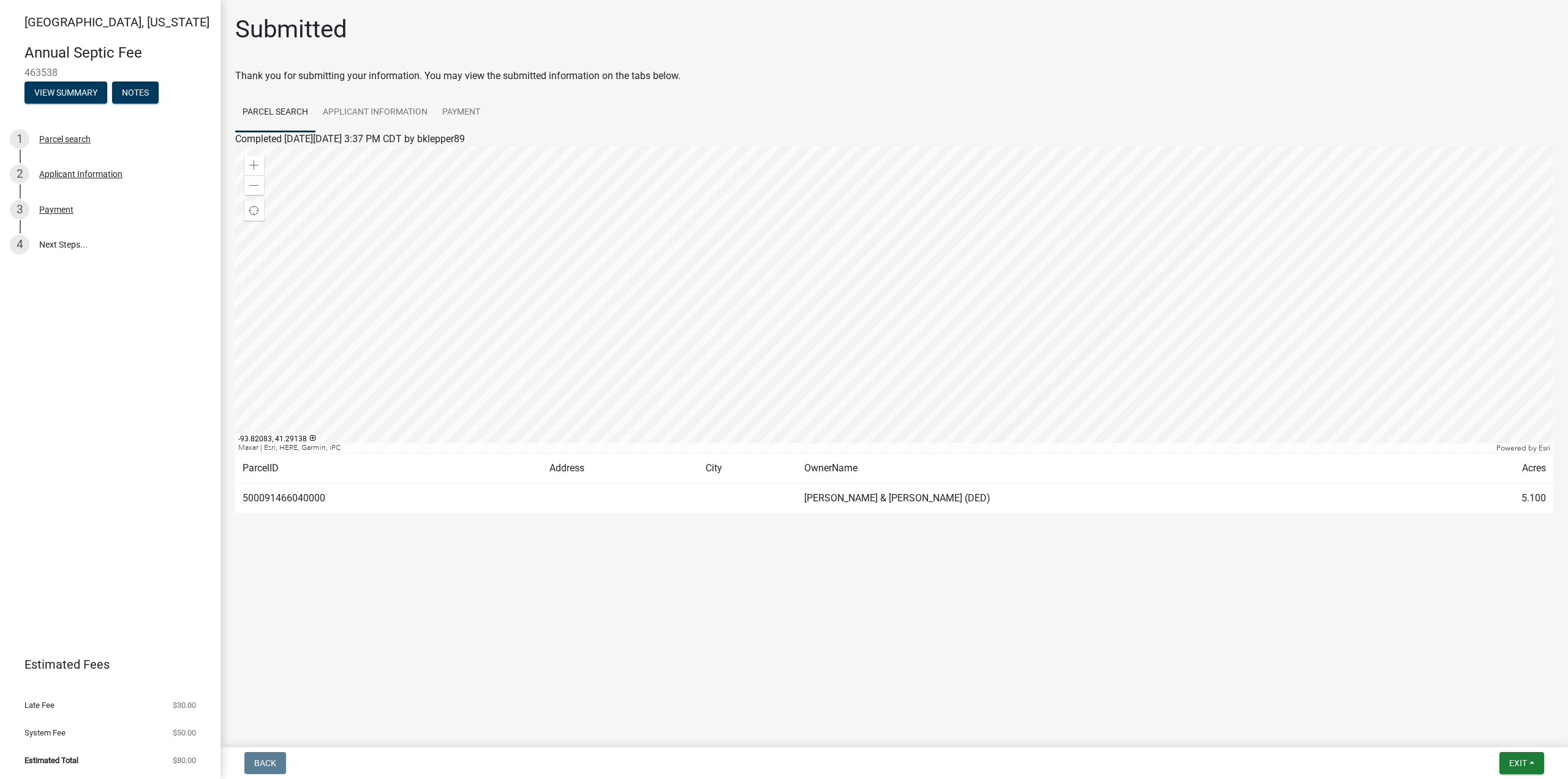
click at [979, 594] on main "Submitted Thank you for submitting your information. You may view the submitted…" at bounding box center [894, 371] width 1347 height 742
click at [285, 110] on link "Parcel search" at bounding box center [275, 112] width 80 height 39
click at [313, 501] on td "500091466040000" at bounding box center [388, 498] width 307 height 30
click at [1519, 764] on span "Exit" at bounding box center [1518, 763] width 18 height 10
click at [1480, 729] on button "Save & Exit" at bounding box center [1496, 731] width 98 height 29
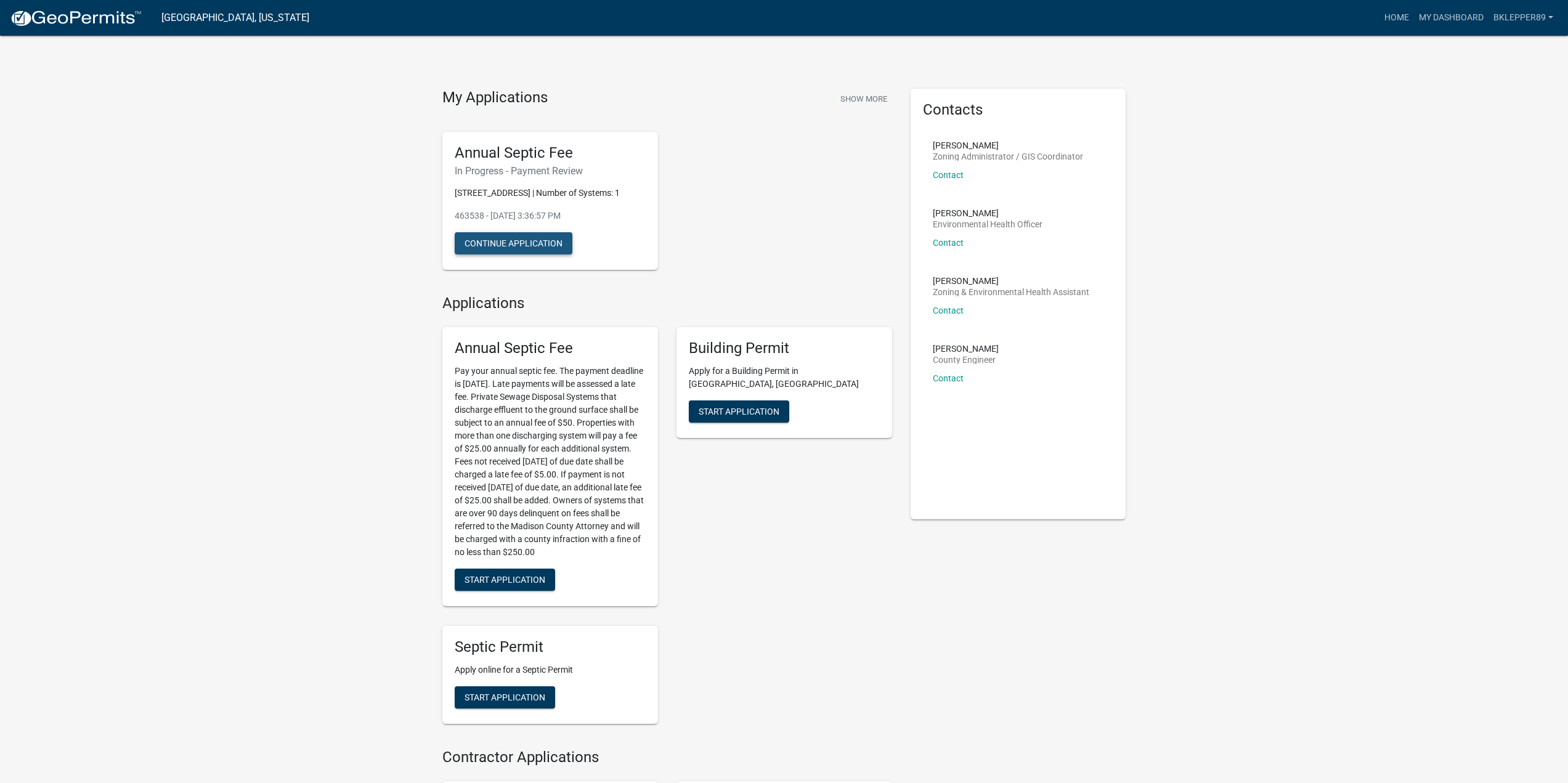
click at [495, 238] on button "Continue Application" at bounding box center [513, 243] width 118 height 22
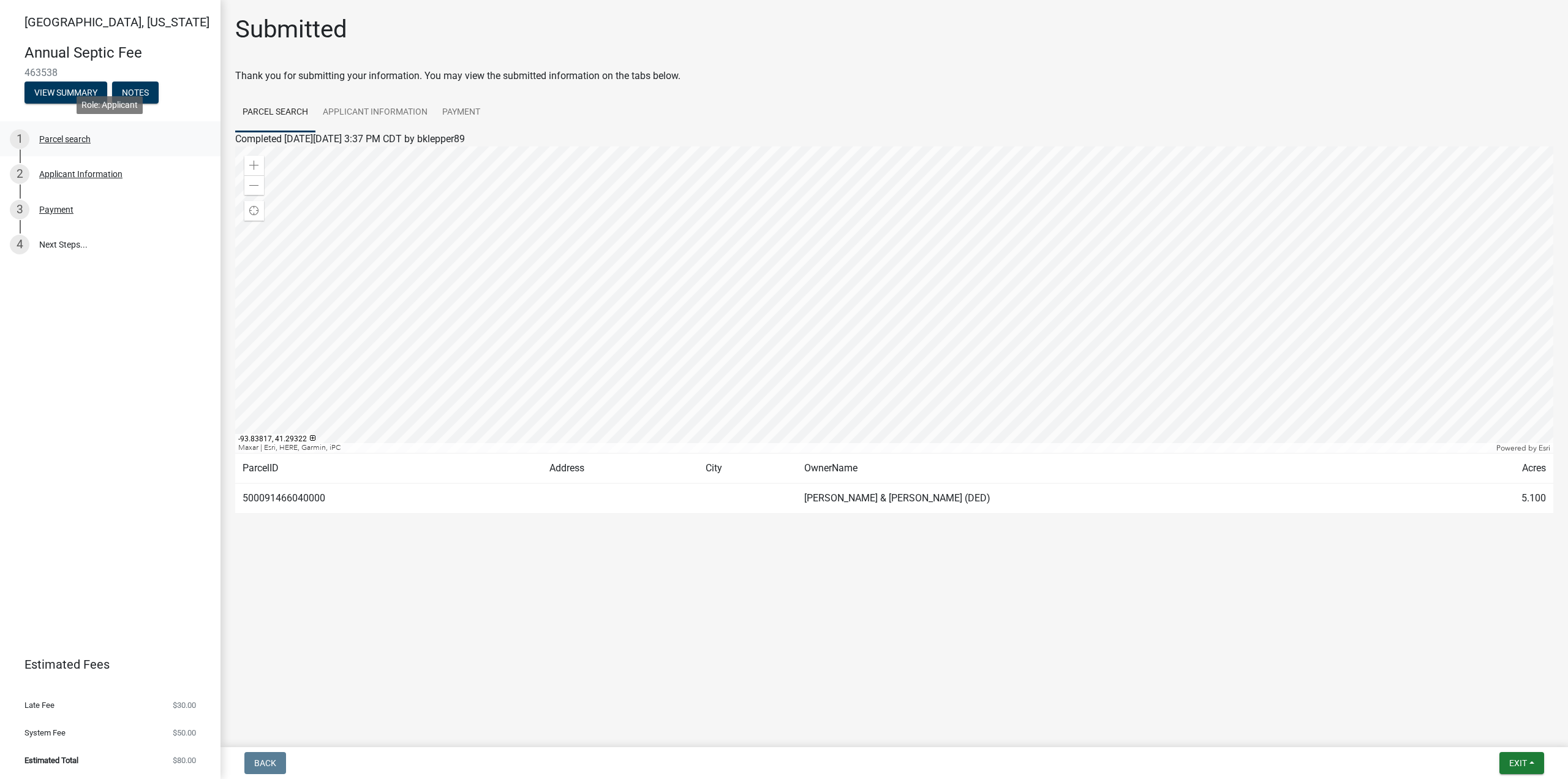
click at [58, 138] on div "Parcel search" at bounding box center [65, 138] width 51 height 8
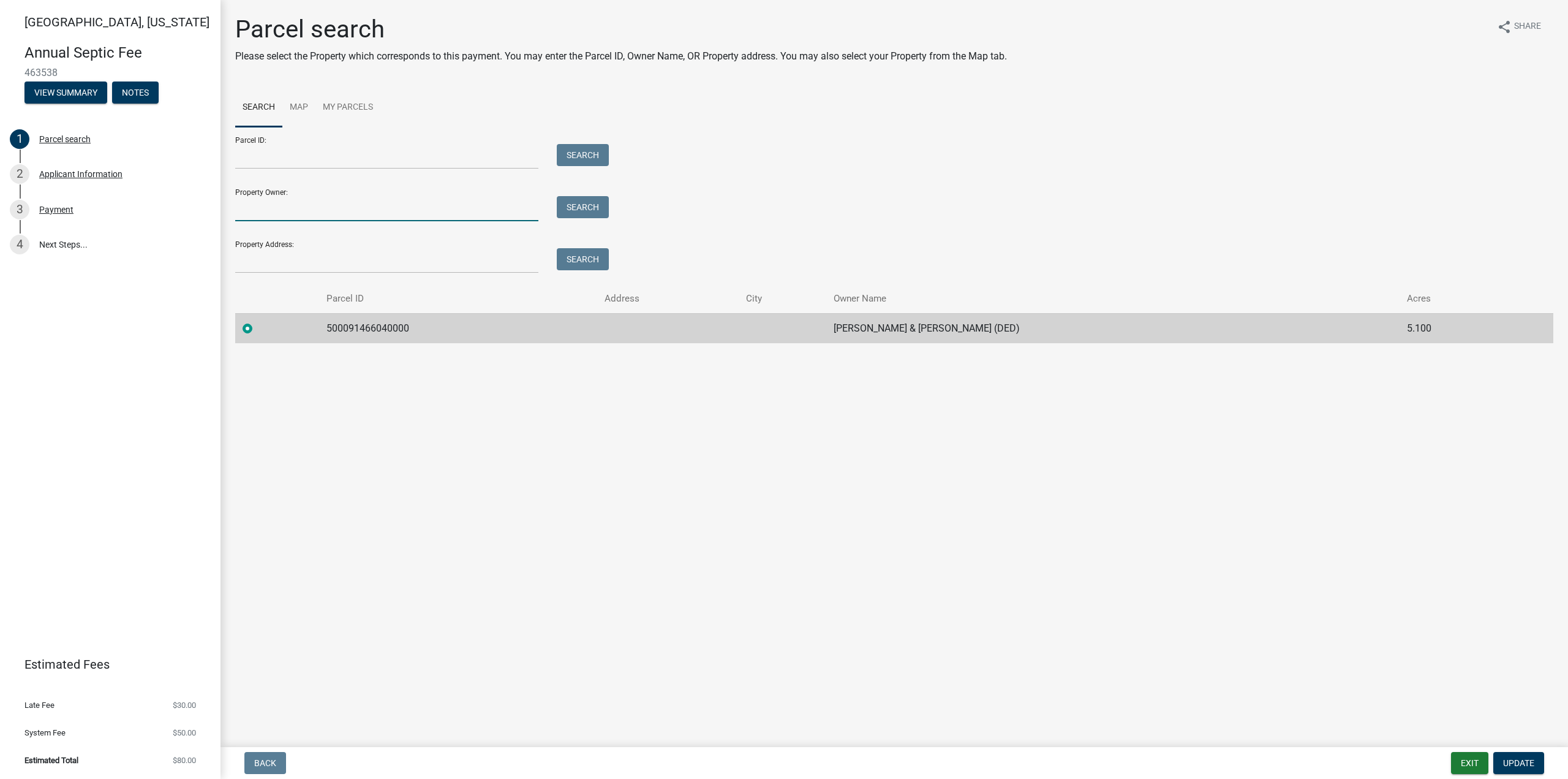
click at [364, 217] on input "Property Owner:" at bounding box center [387, 208] width 303 height 25
type input "[PERSON_NAME]"
click at [599, 205] on button "Search" at bounding box center [583, 207] width 52 height 22
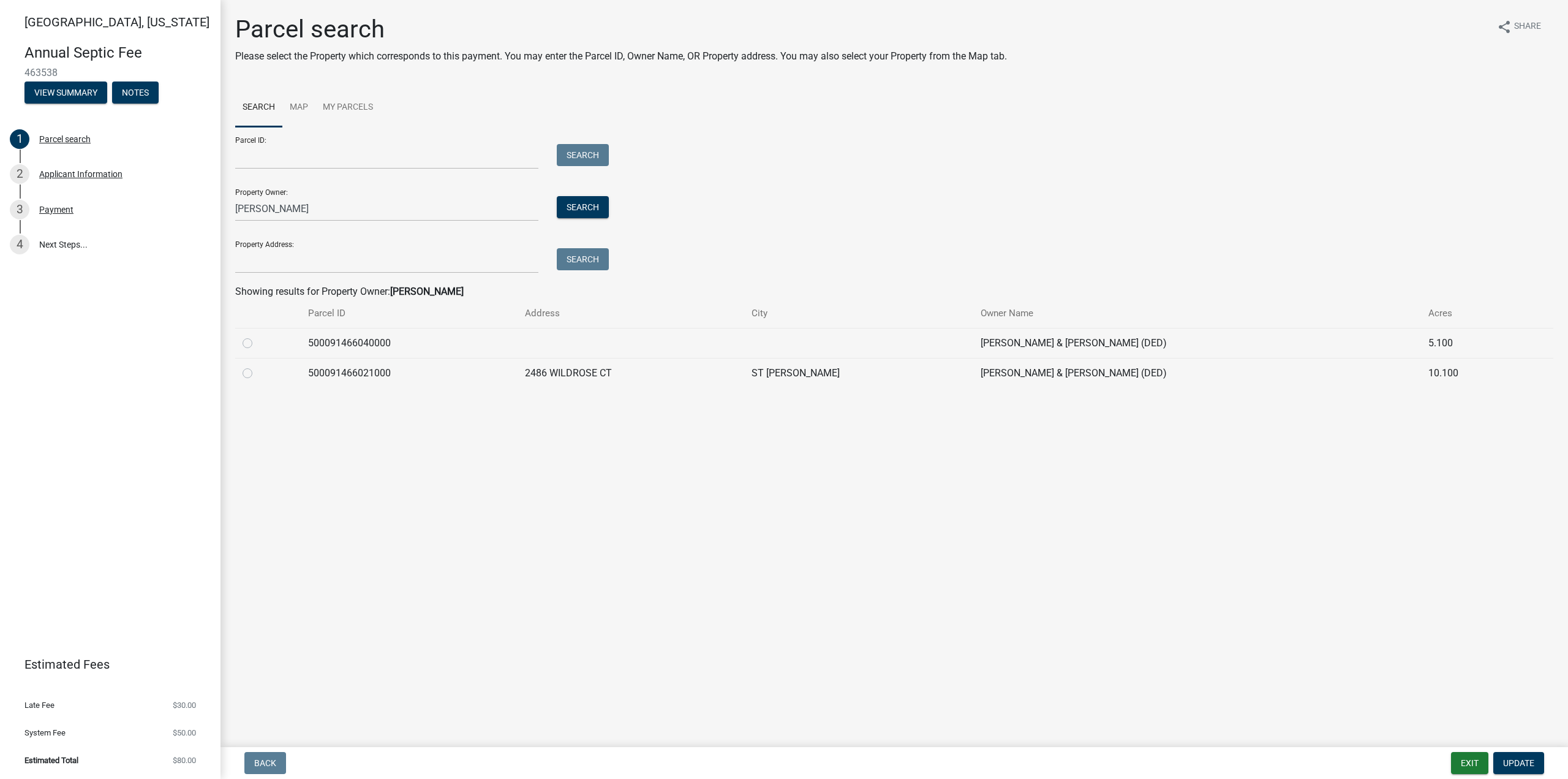
click at [257, 366] on label at bounding box center [257, 366] width 0 height 0
click at [257, 374] on input "radio" at bounding box center [261, 370] width 8 height 8
radio input "true"
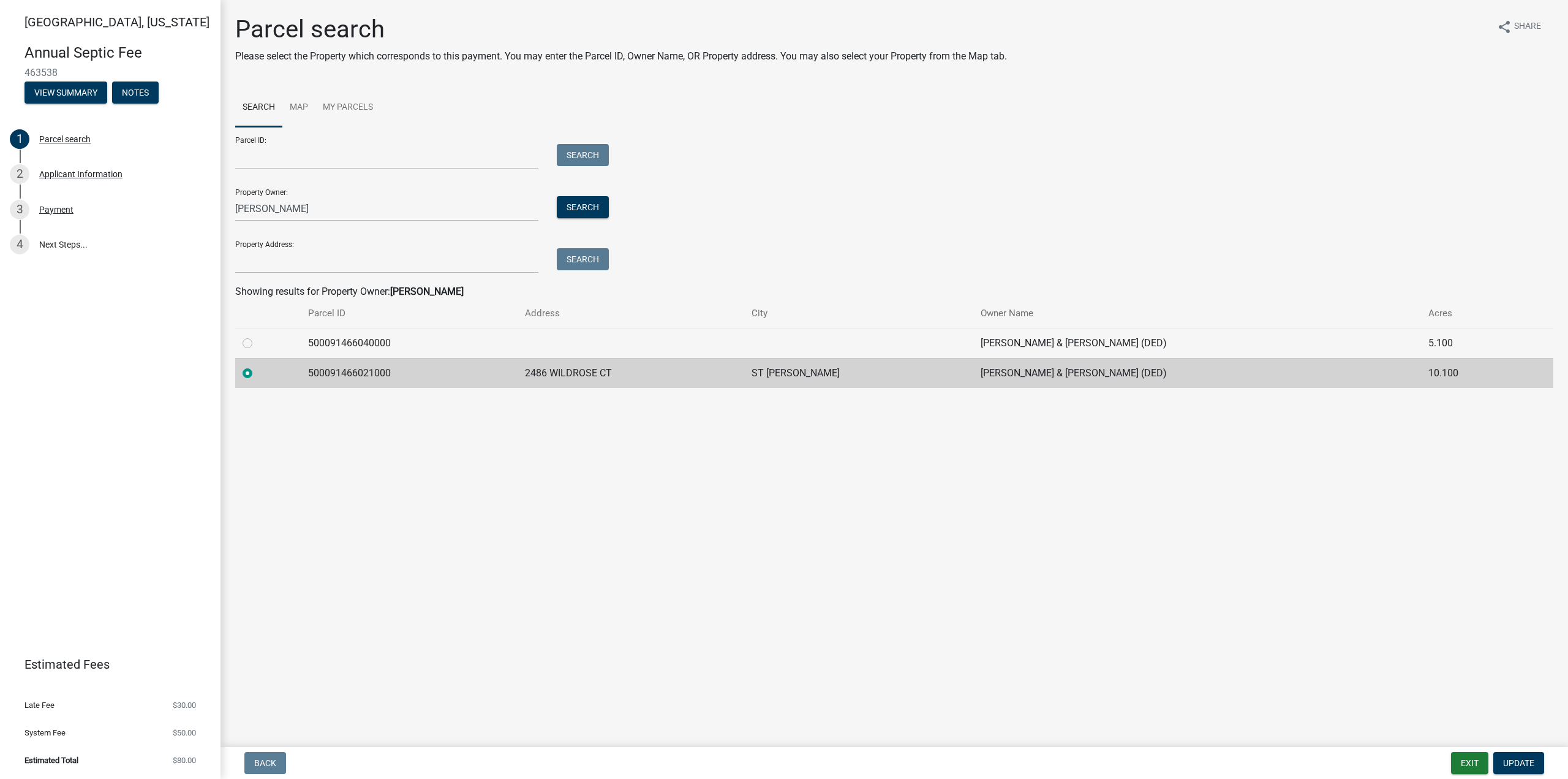
click at [585, 511] on main "Parcel search Please select the Property which corresponds to this payment. You…" at bounding box center [894, 371] width 1347 height 742
click at [1523, 764] on span "Update" at bounding box center [1519, 763] width 32 height 10
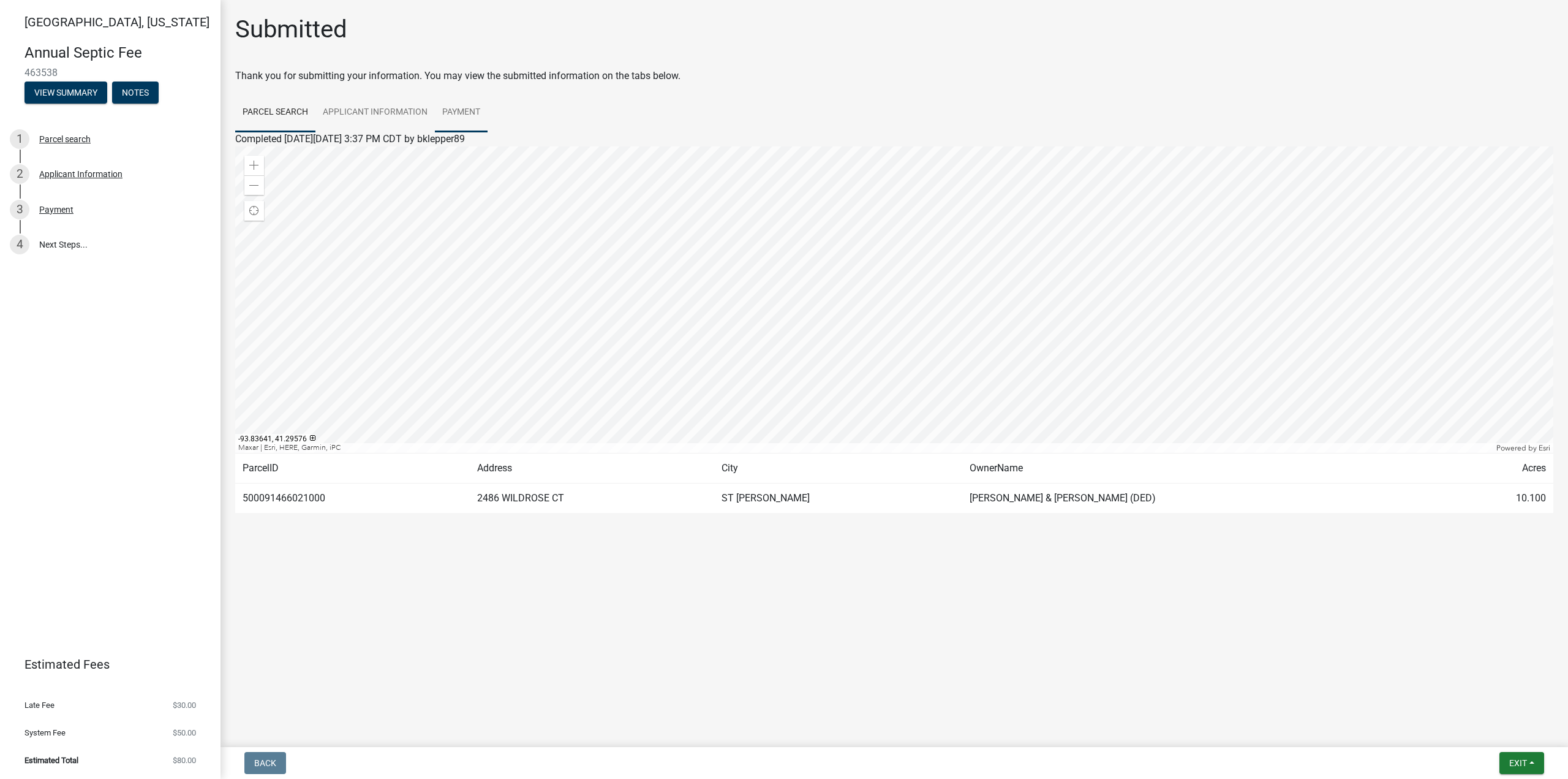
click at [454, 107] on link "Payment" at bounding box center [461, 112] width 53 height 39
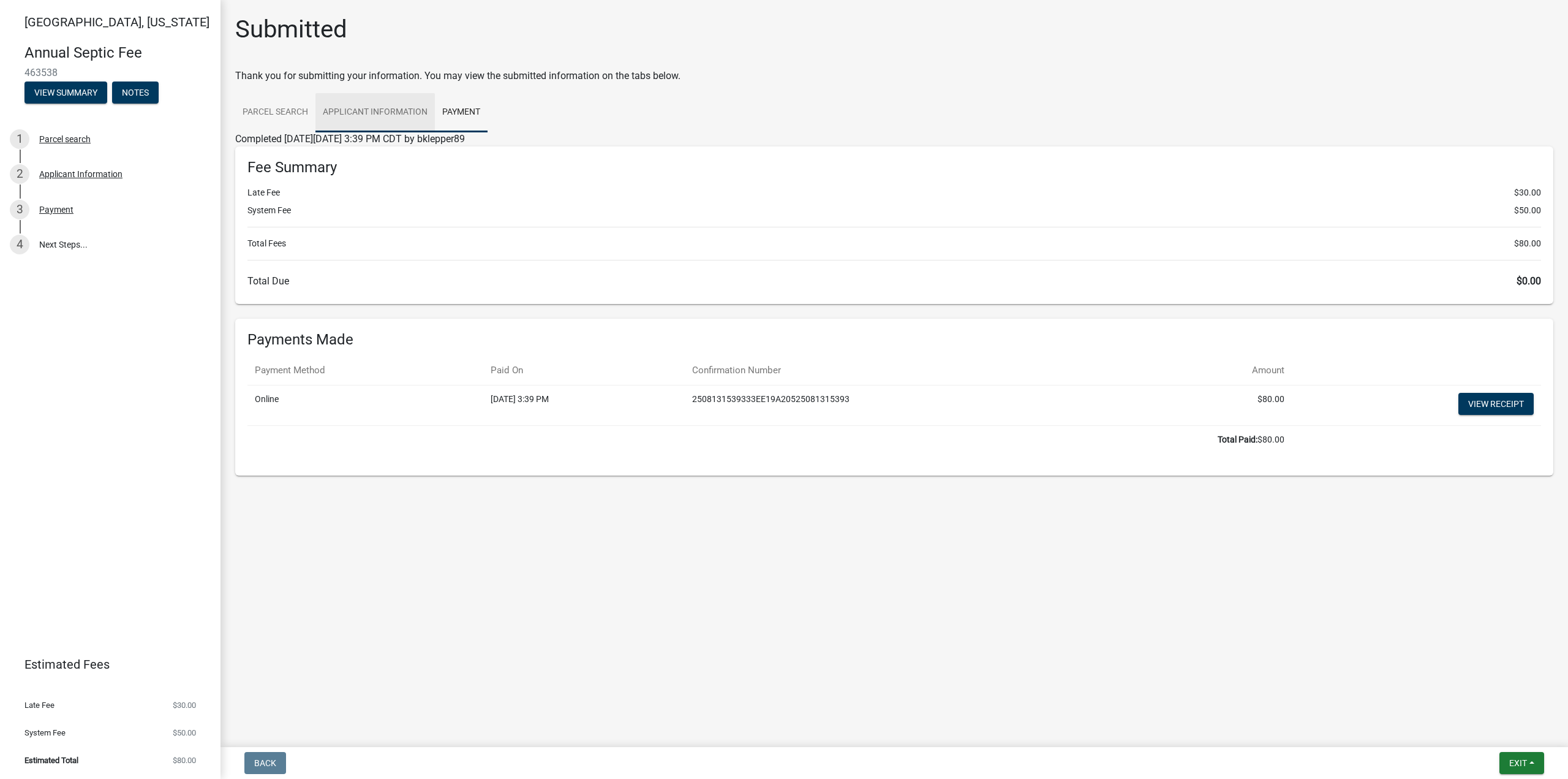
click at [370, 106] on link "Applicant Information" at bounding box center [374, 112] width 119 height 39
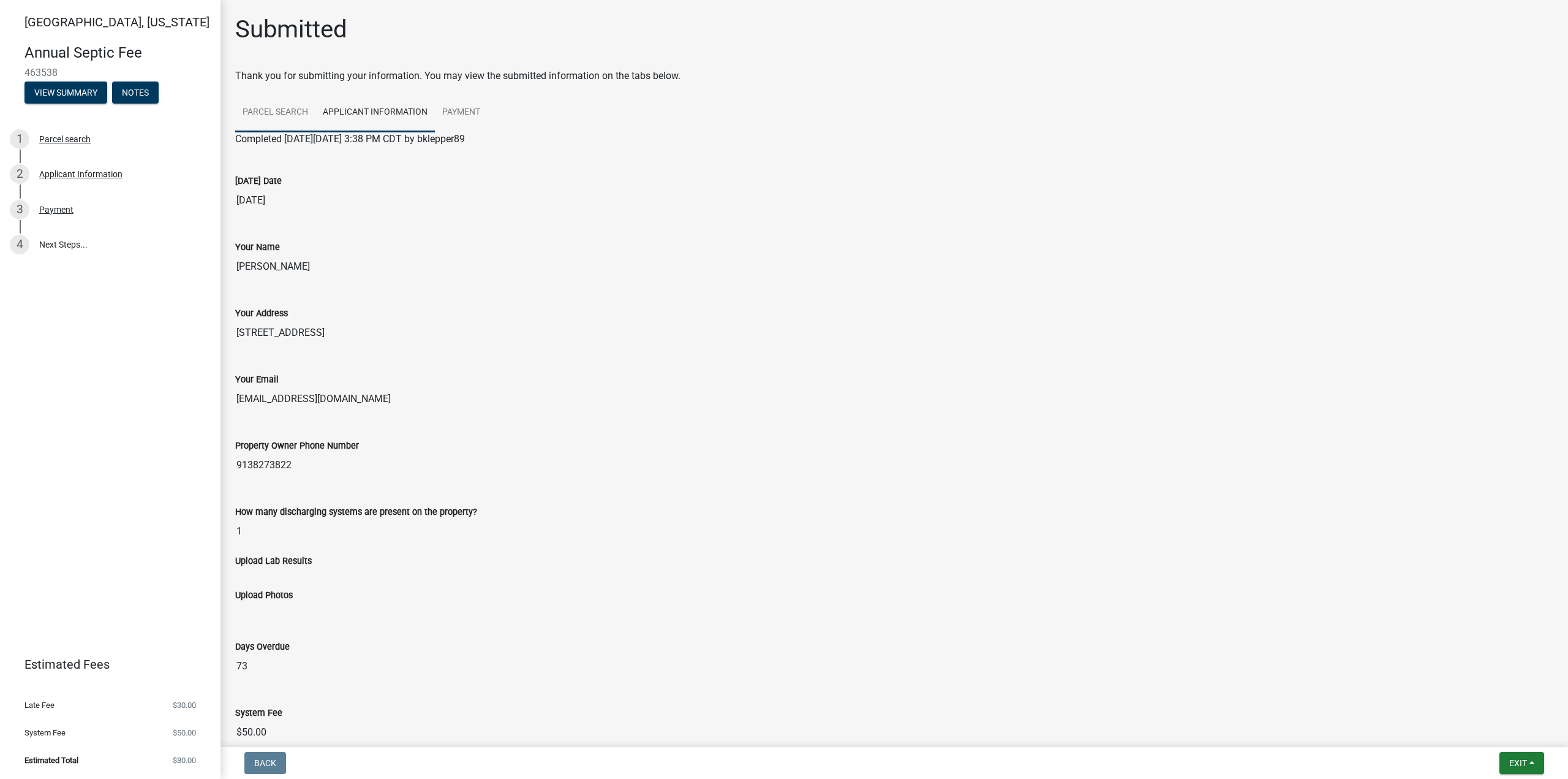
click at [264, 113] on link "Parcel search" at bounding box center [275, 112] width 80 height 39
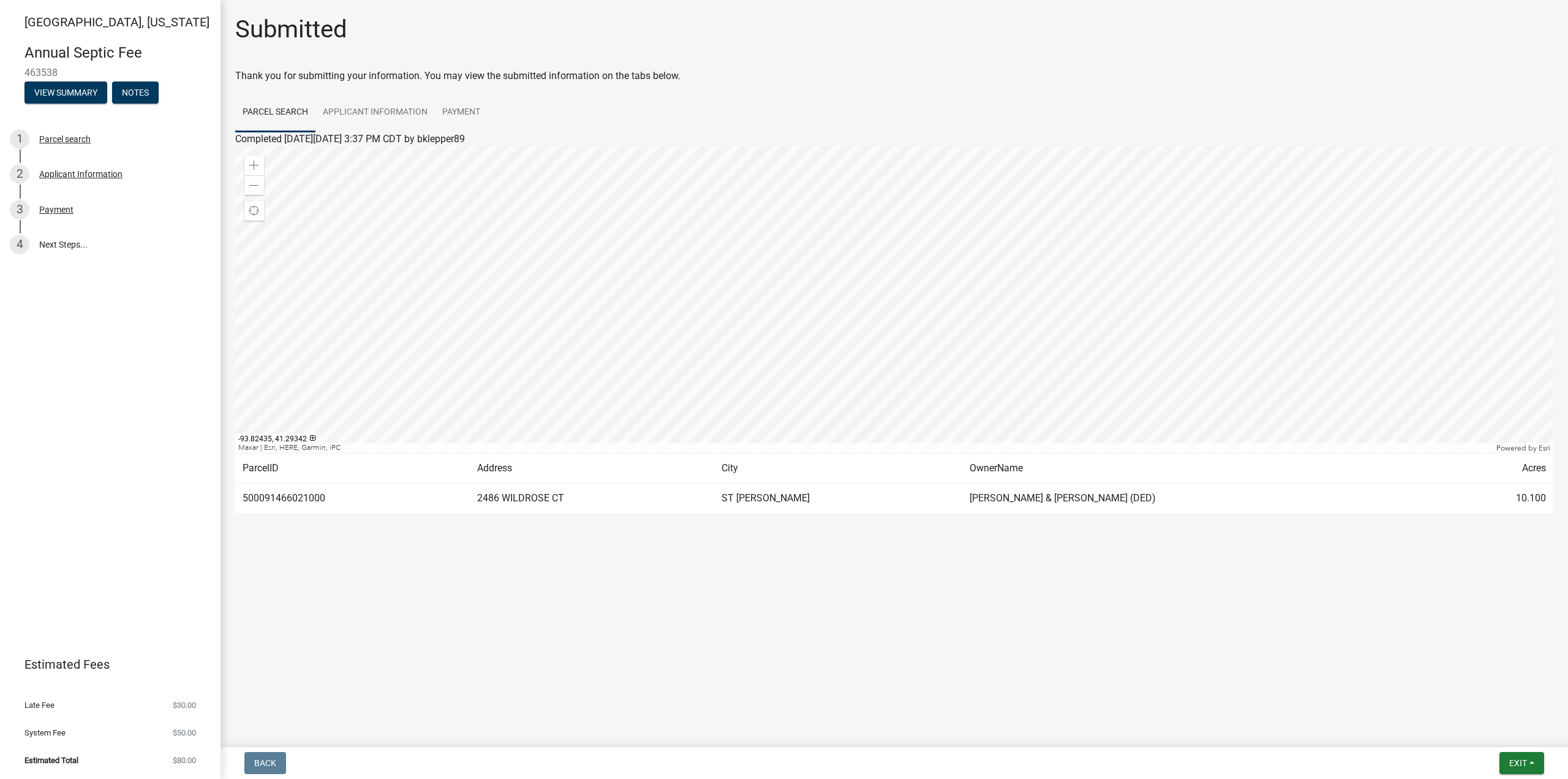
click at [879, 298] on div at bounding box center [894, 299] width 1318 height 306
click at [837, 301] on div at bounding box center [894, 299] width 1318 height 306
click at [827, 298] on div at bounding box center [894, 299] width 1318 height 306
click at [569, 581] on main "Submitted Thank you for submitting your information. You may view the submitted…" at bounding box center [894, 371] width 1347 height 742
click at [59, 136] on div "Parcel search" at bounding box center [65, 138] width 51 height 8
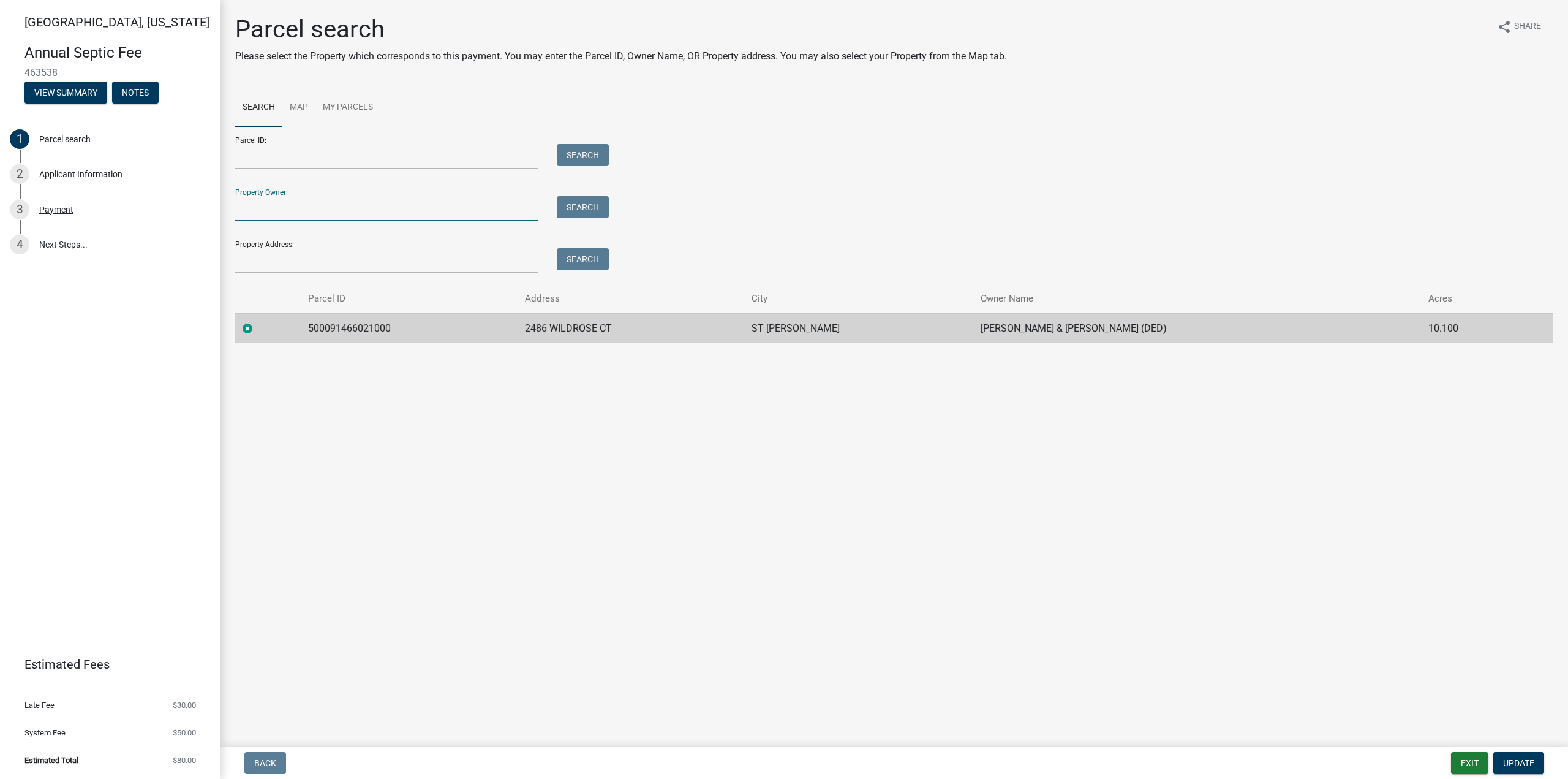
click at [341, 211] on input "Property Owner:" at bounding box center [387, 208] width 303 height 25
type input "[PERSON_NAME]"
click at [586, 209] on button "Search" at bounding box center [583, 207] width 52 height 22
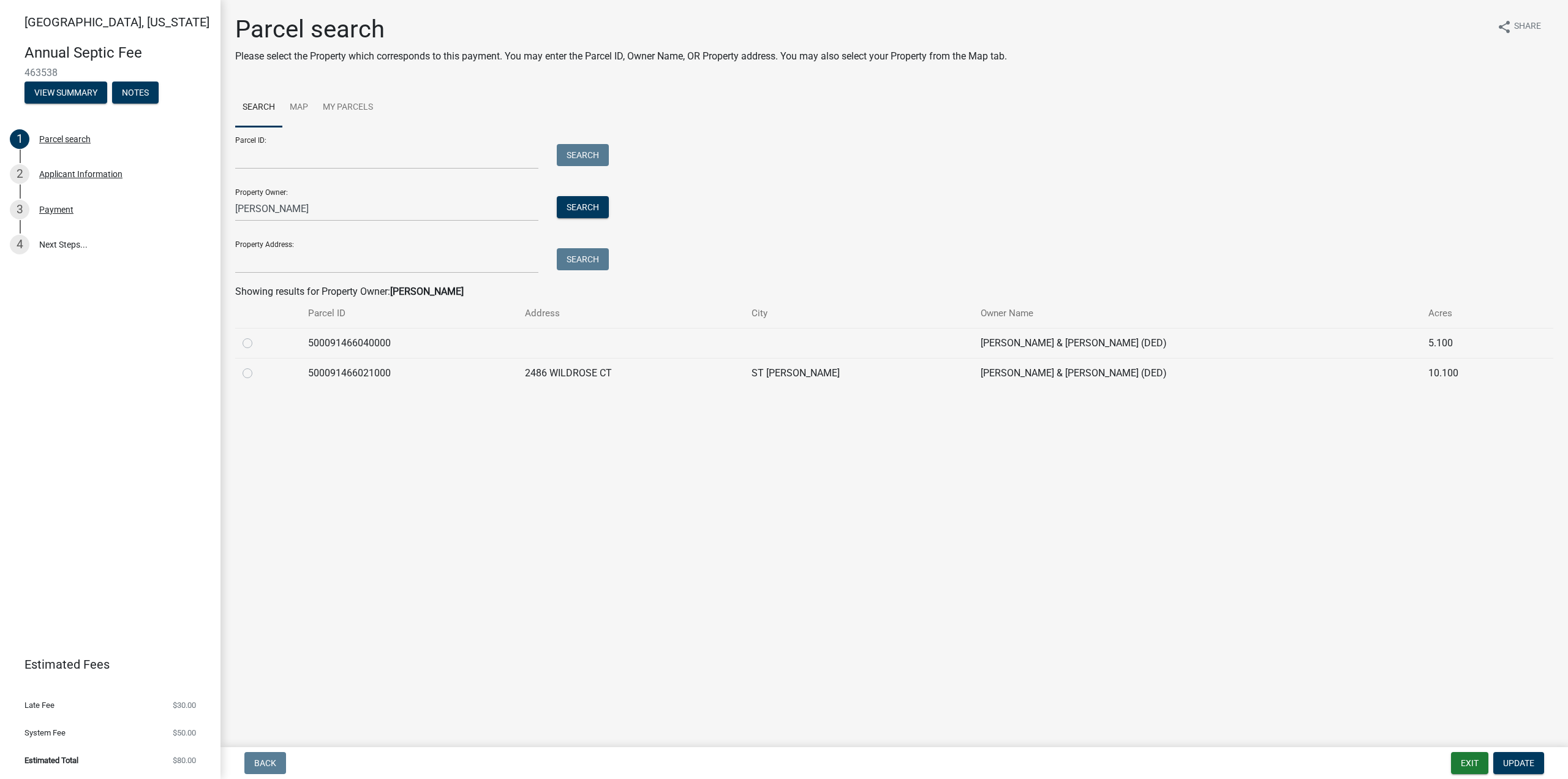
click at [549, 451] on main "Parcel search Please select the Property which corresponds to this payment. You…" at bounding box center [894, 371] width 1347 height 742
click at [257, 336] on label at bounding box center [257, 336] width 0 height 0
click at [257, 344] on input "radio" at bounding box center [261, 340] width 8 height 8
radio input "true"
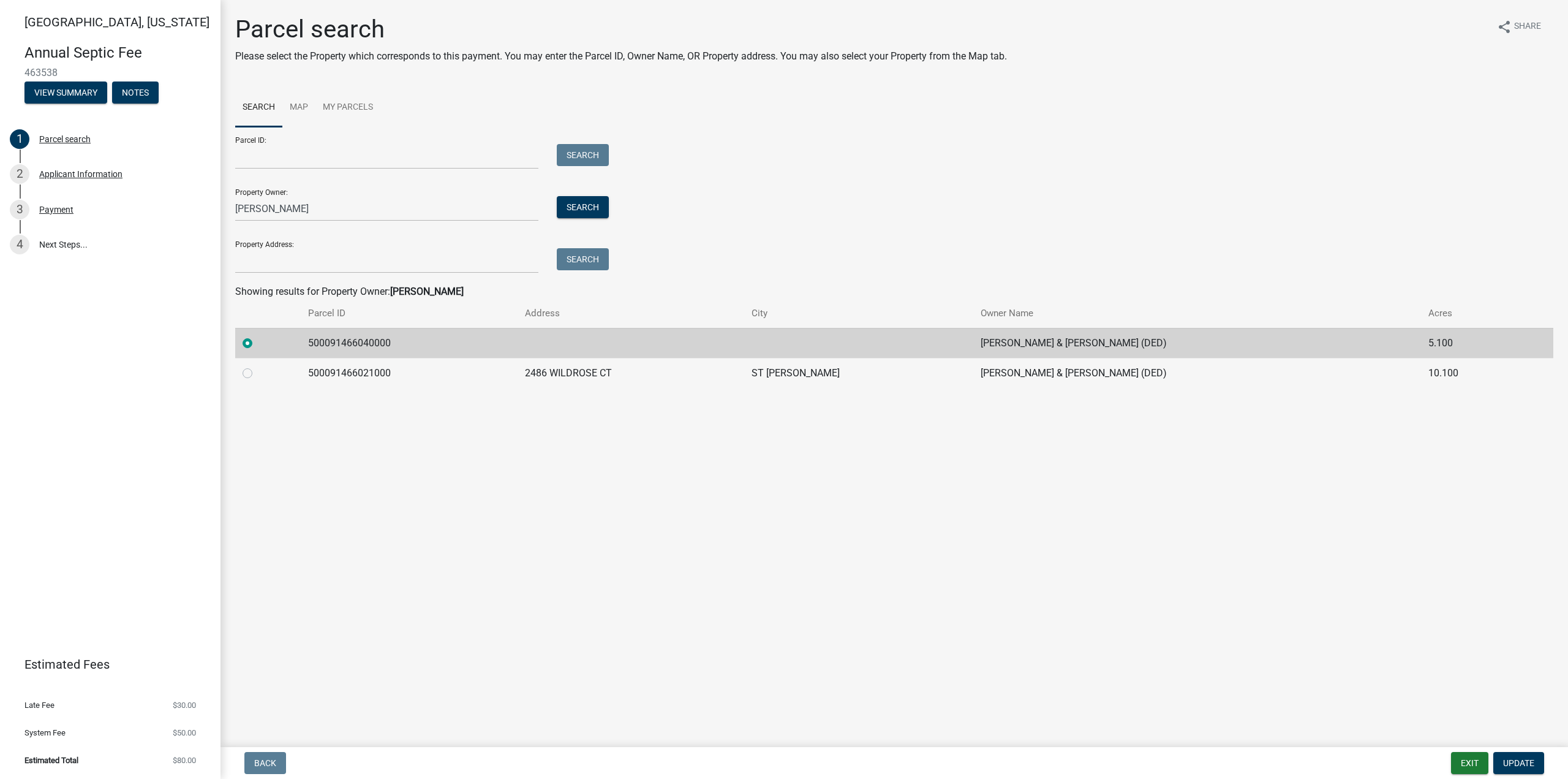
click at [257, 366] on label at bounding box center [257, 366] width 0 height 0
click at [257, 374] on input "radio" at bounding box center [261, 370] width 8 height 8
radio input "true"
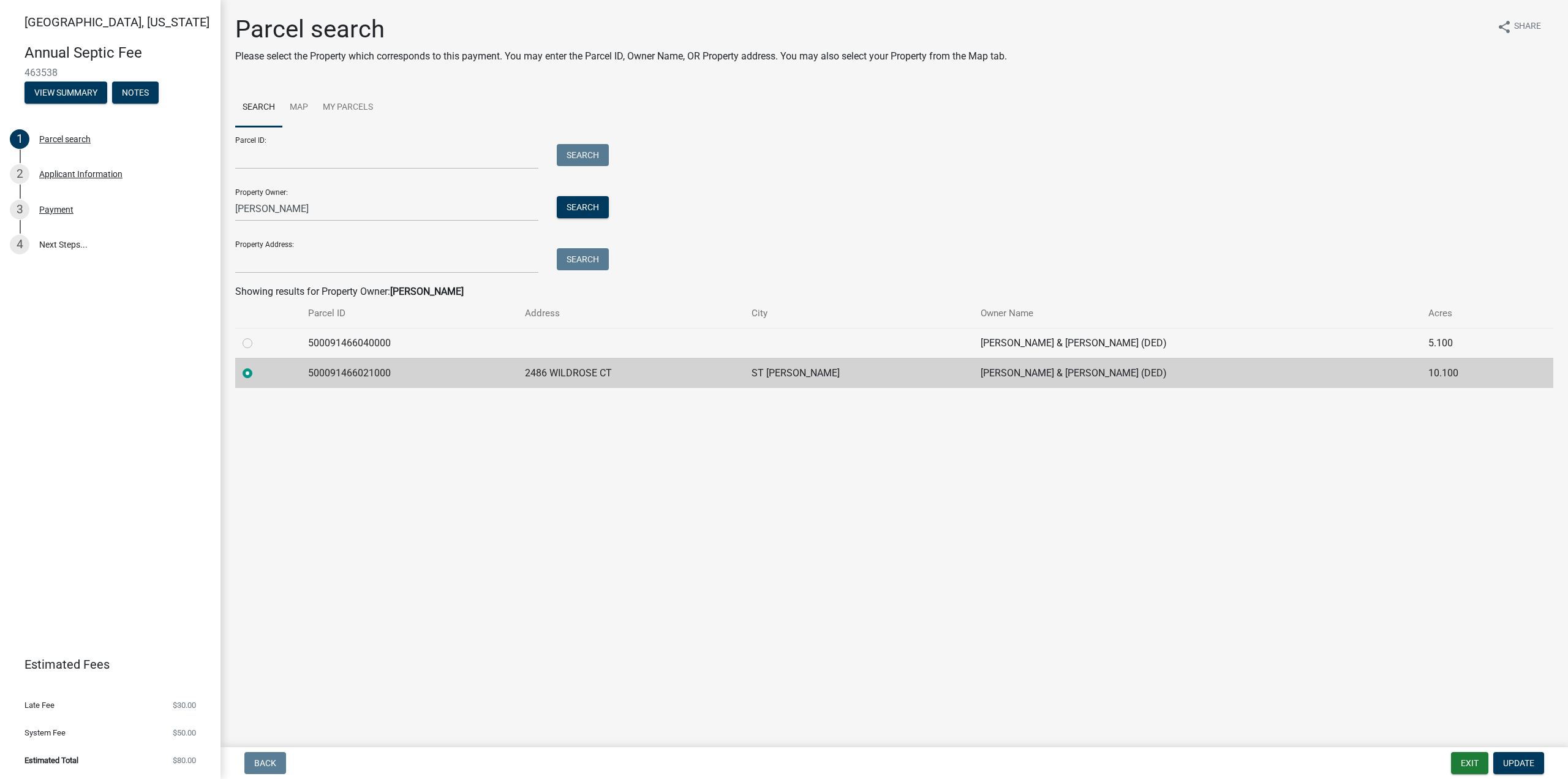
click at [354, 372] on td "500091466021000" at bounding box center [409, 372] width 217 height 30
click at [354, 373] on td "500091466021000" at bounding box center [409, 372] width 217 height 30
click at [710, 514] on main "Parcel search Please select the Property which corresponds to this payment. You…" at bounding box center [894, 371] width 1347 height 742
